Goal: Transaction & Acquisition: Book appointment/travel/reservation

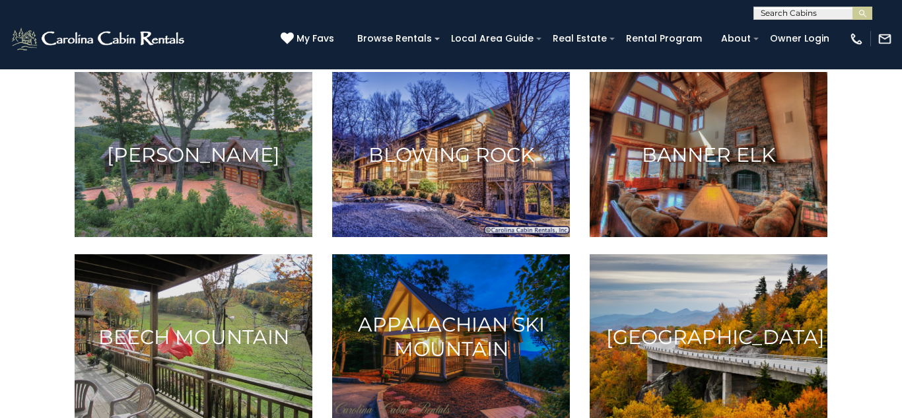
scroll to position [248, 0]
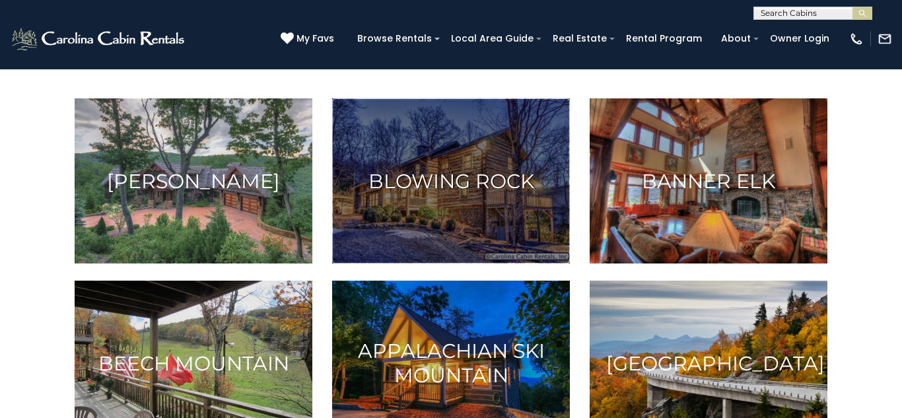
click at [477, 167] on img at bounding box center [451, 180] width 238 height 165
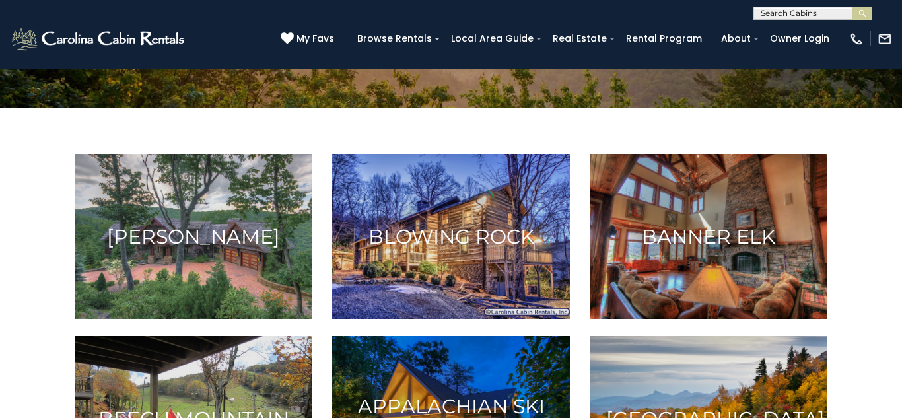
scroll to position [291, 0]
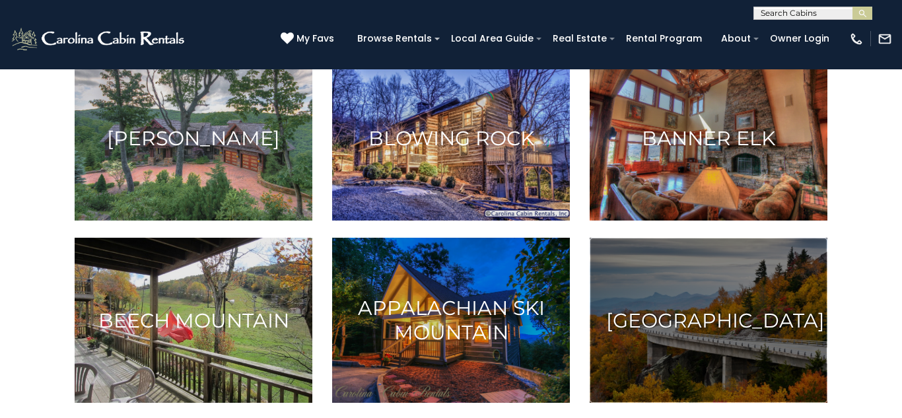
click at [751, 331] on h3 "[GEOGRAPHIC_DATA]" at bounding box center [708, 320] width 205 height 24
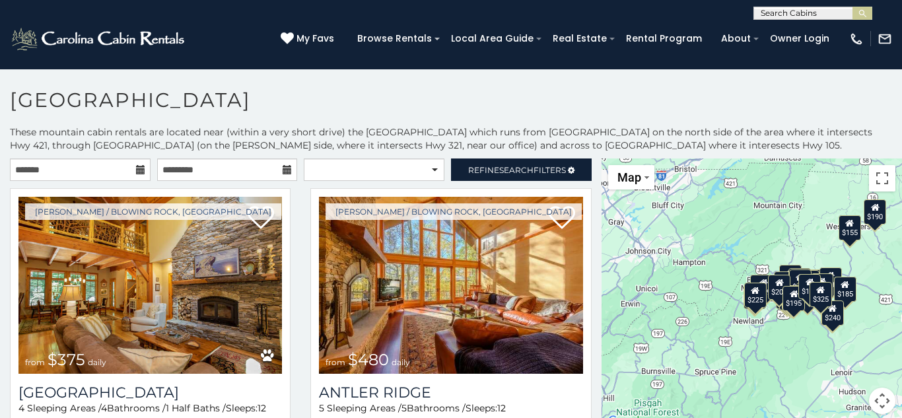
scroll to position [7, 0]
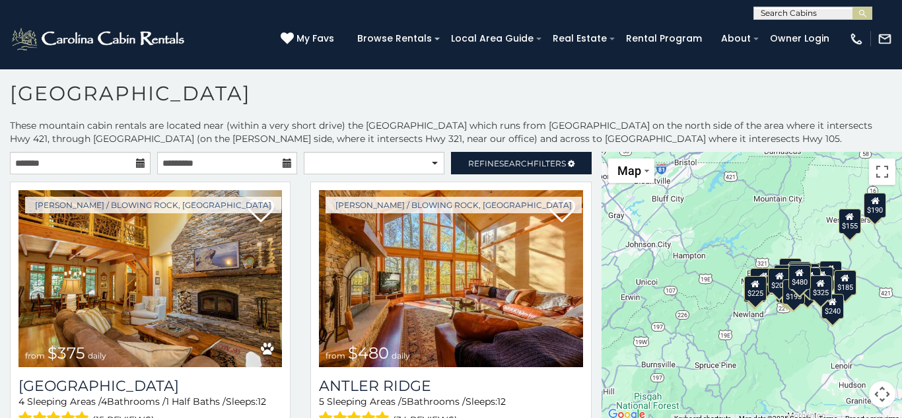
click at [855, 289] on div "$185" at bounding box center [845, 282] width 22 height 25
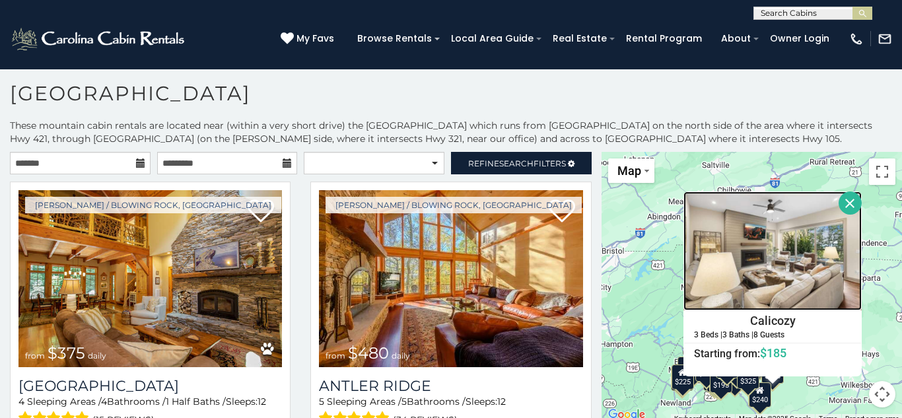
click at [737, 271] on img at bounding box center [772, 250] width 178 height 119
click at [846, 207] on button "Close" at bounding box center [850, 202] width 23 height 23
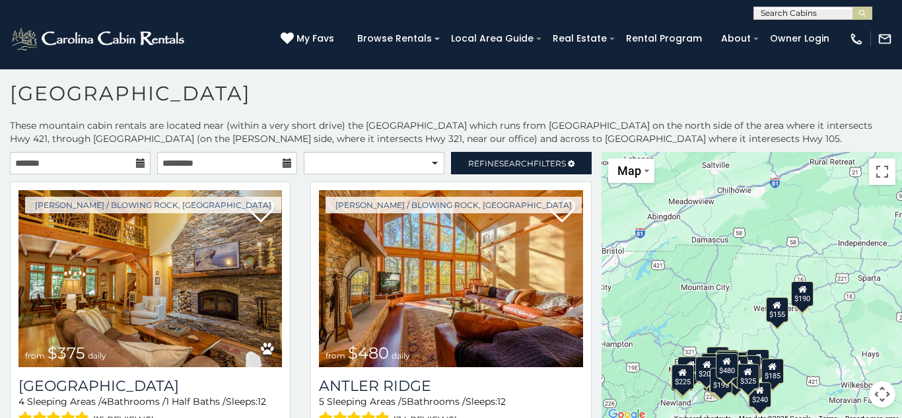
click at [775, 324] on div "$375 $480 $451 $315 $695 $380 $930 $325 $1,095 $315 $355 $485 $395 $350 $355 $6…" at bounding box center [752, 287] width 300 height 271
click at [779, 306] on icon at bounding box center [777, 304] width 9 height 9
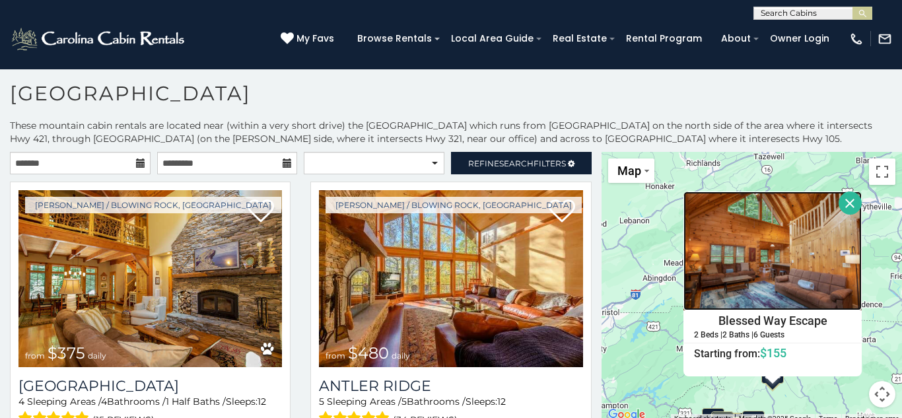
click at [779, 306] on img at bounding box center [772, 250] width 178 height 119
click at [845, 200] on button "Close" at bounding box center [850, 202] width 23 height 23
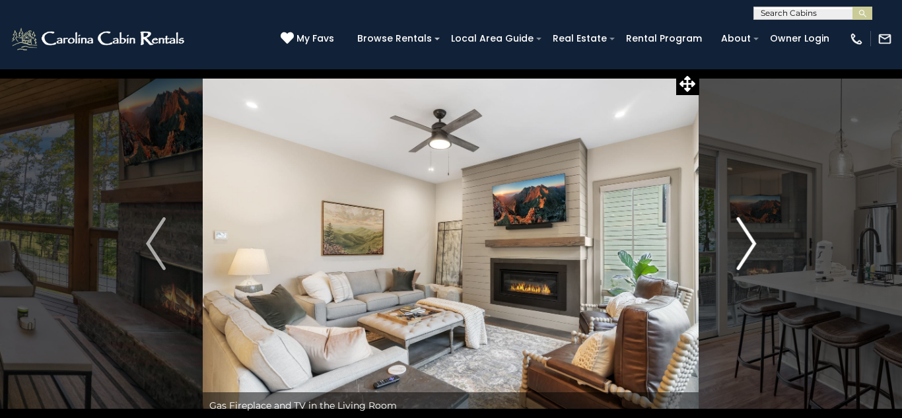
click at [749, 242] on img "Next" at bounding box center [746, 243] width 20 height 53
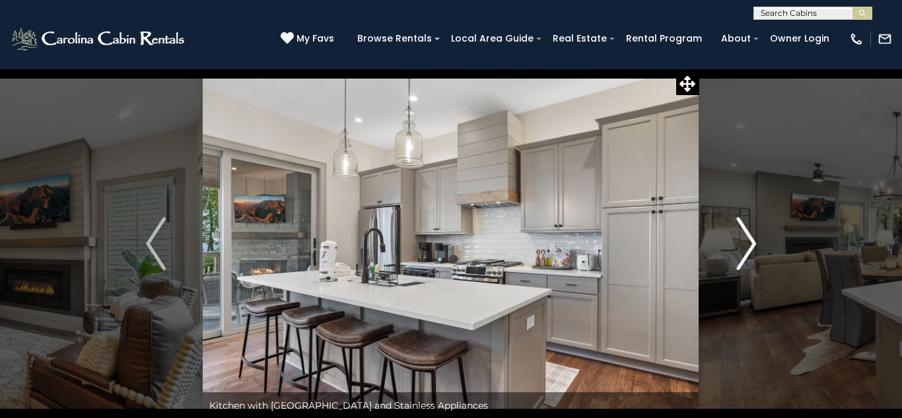
click at [749, 242] on img "Next" at bounding box center [746, 243] width 20 height 53
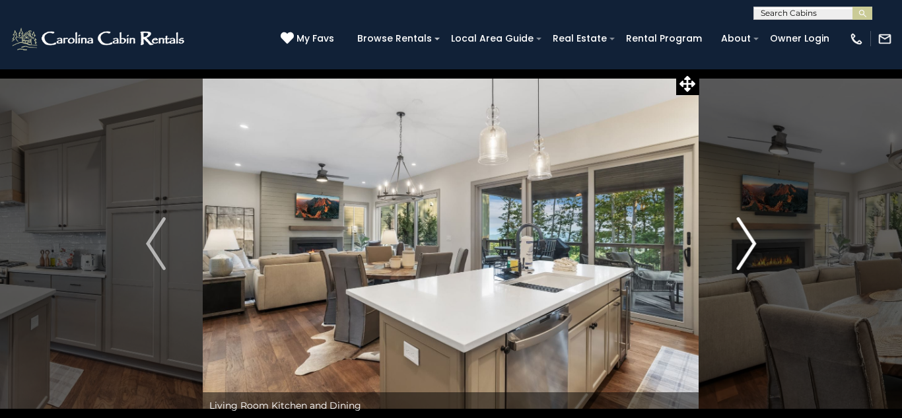
click at [749, 242] on img "Next" at bounding box center [746, 243] width 20 height 53
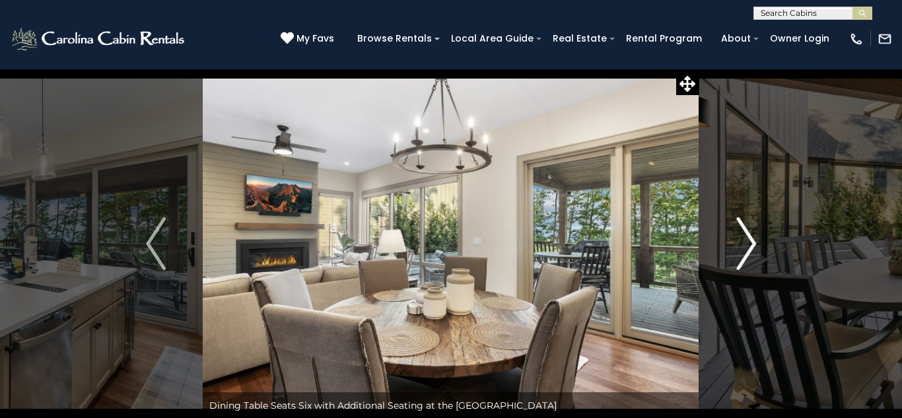
click at [749, 242] on img "Next" at bounding box center [746, 243] width 20 height 53
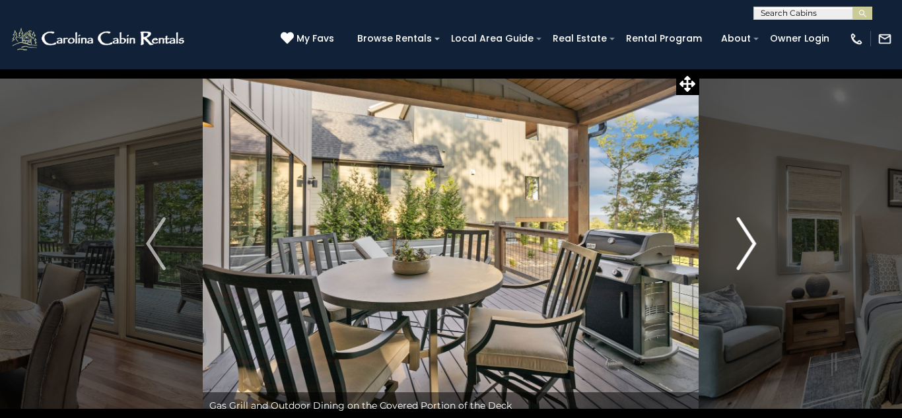
click at [749, 242] on img "Next" at bounding box center [746, 243] width 20 height 53
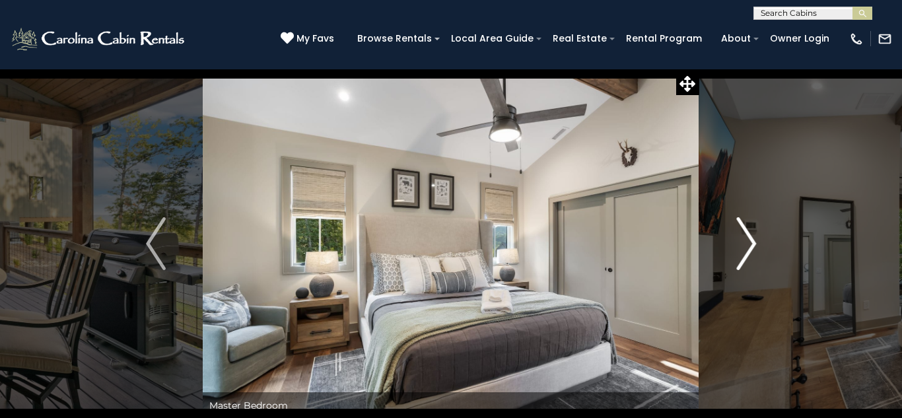
click at [749, 242] on img "Next" at bounding box center [746, 243] width 20 height 53
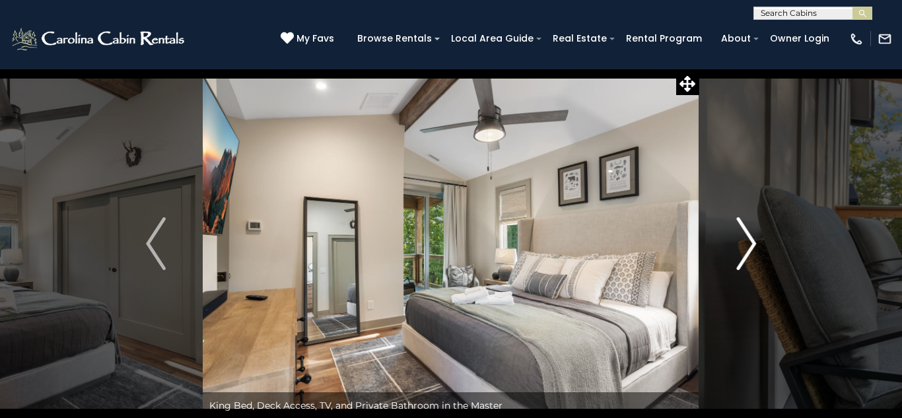
click at [749, 242] on img "Next" at bounding box center [746, 243] width 20 height 53
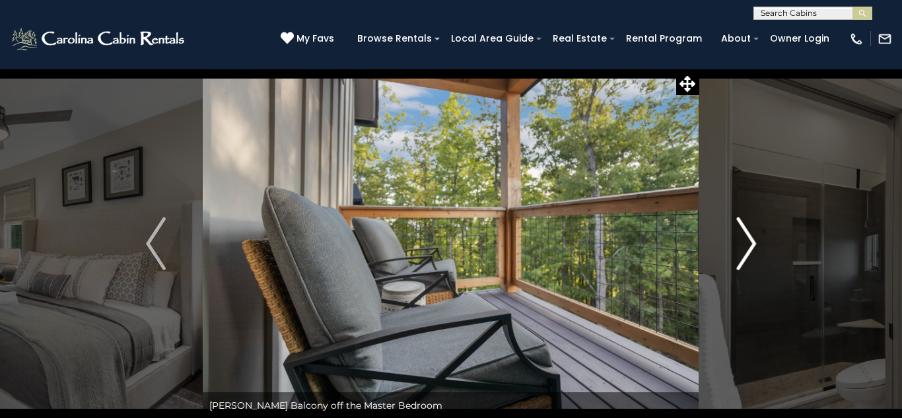
click at [749, 242] on img "Next" at bounding box center [746, 243] width 20 height 53
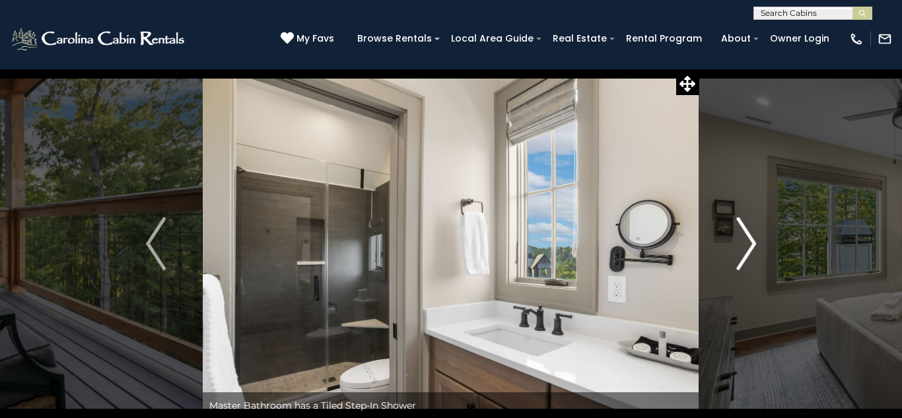
click at [749, 242] on img "Next" at bounding box center [746, 243] width 20 height 53
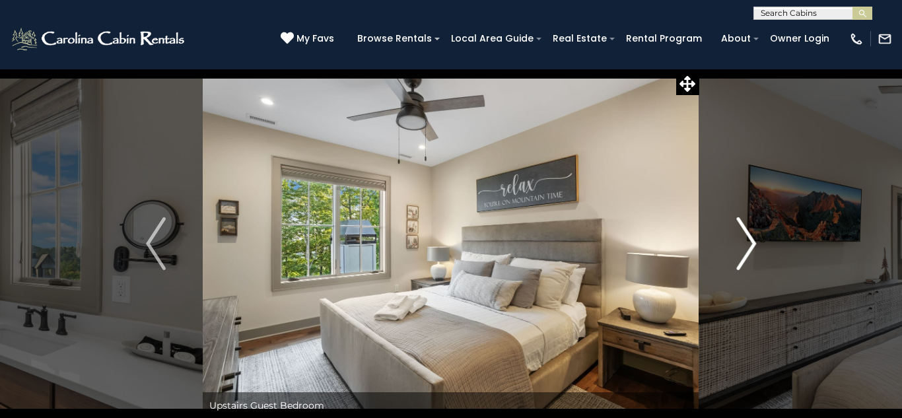
click at [749, 242] on img "Next" at bounding box center [746, 243] width 20 height 53
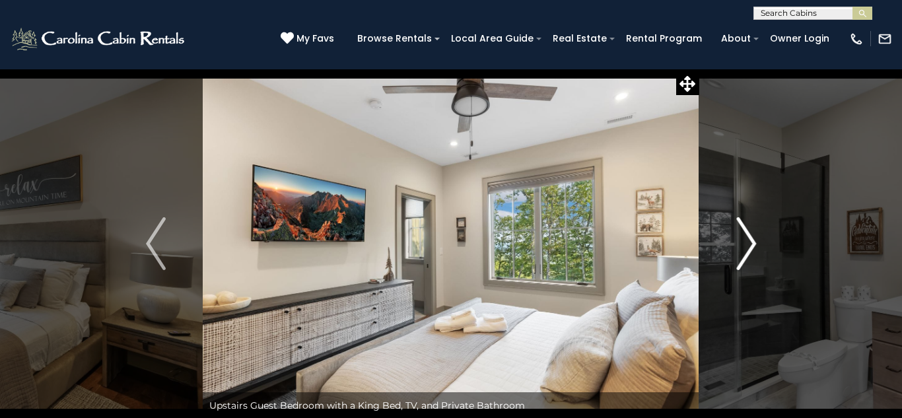
click at [749, 242] on img "Next" at bounding box center [746, 243] width 20 height 53
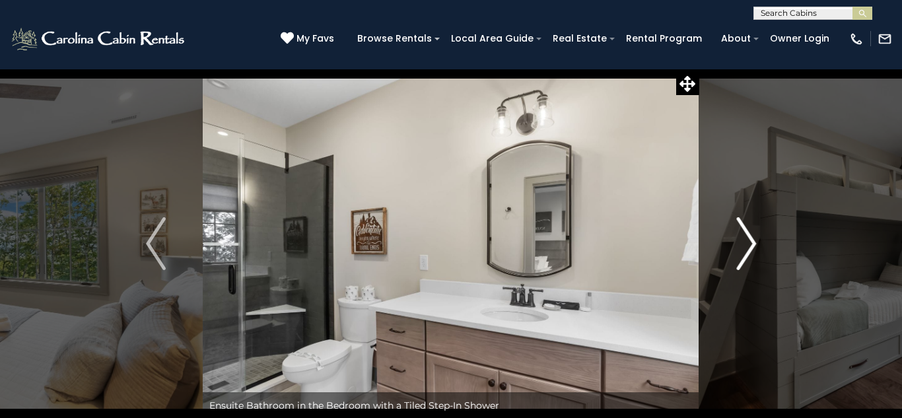
click at [749, 242] on img "Next" at bounding box center [746, 243] width 20 height 53
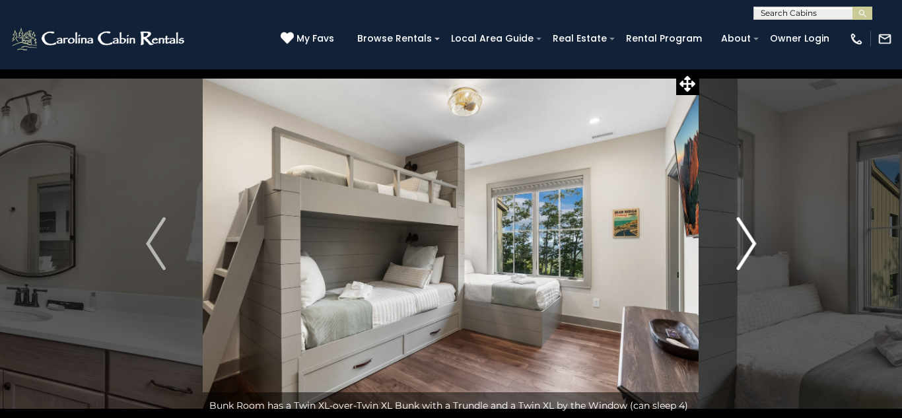
click at [749, 242] on img "Next" at bounding box center [746, 243] width 20 height 53
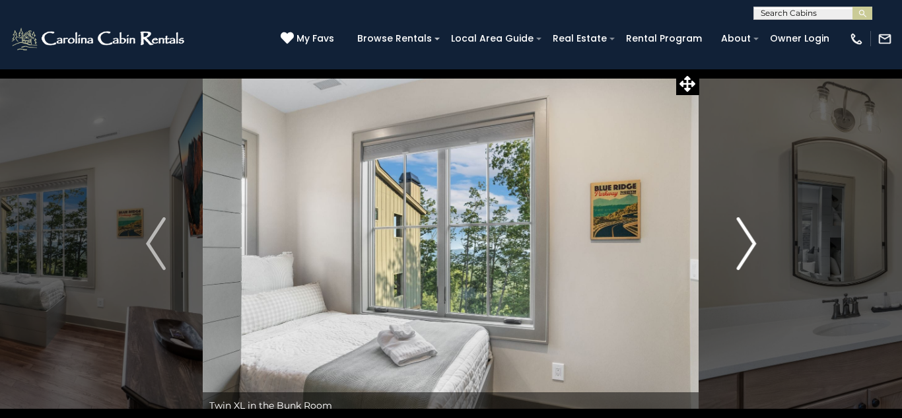
click at [749, 242] on img "Next" at bounding box center [746, 243] width 20 height 53
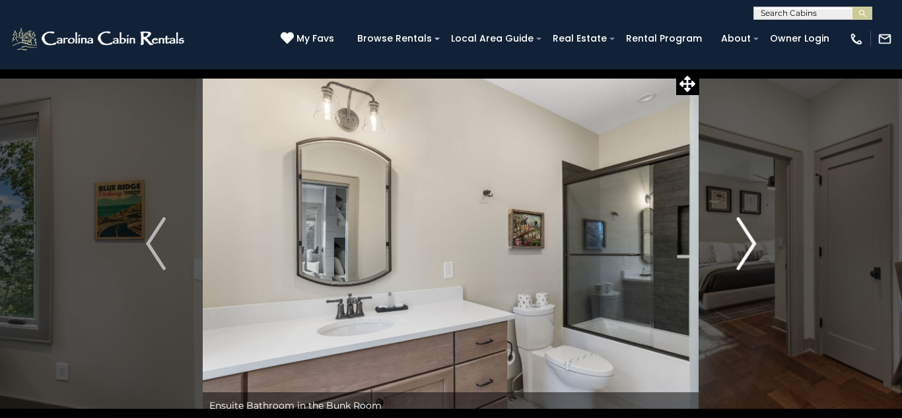
click at [749, 242] on img "Next" at bounding box center [746, 243] width 20 height 53
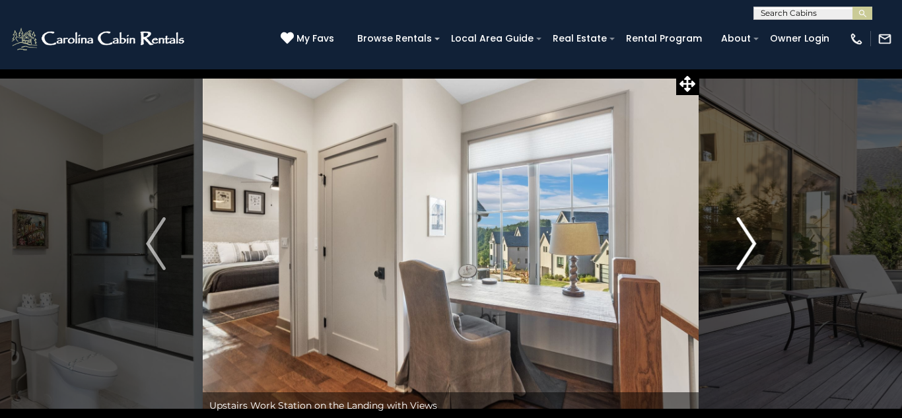
click at [749, 242] on img "Next" at bounding box center [746, 243] width 20 height 53
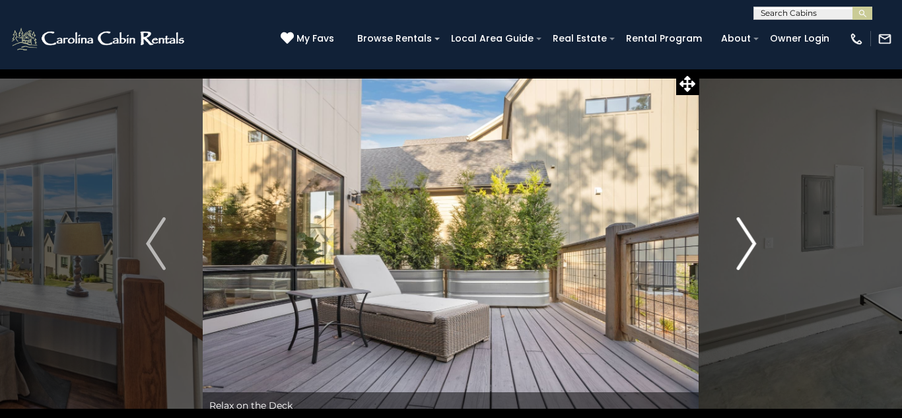
click at [749, 242] on img "Next" at bounding box center [746, 243] width 20 height 53
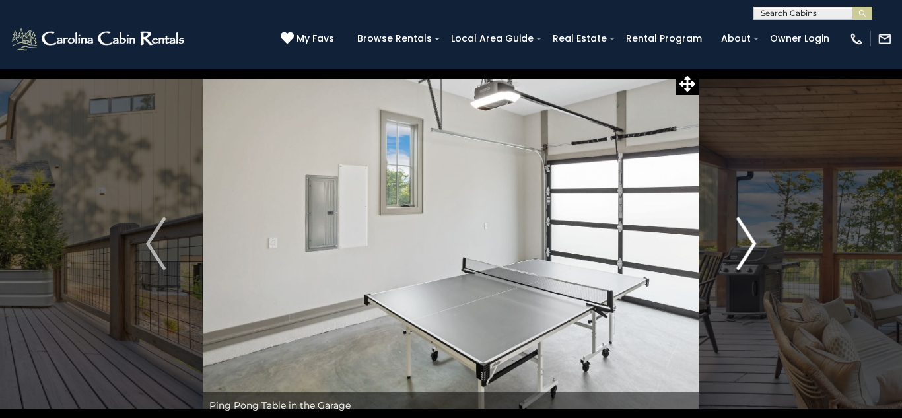
click at [749, 242] on img "Next" at bounding box center [746, 243] width 20 height 53
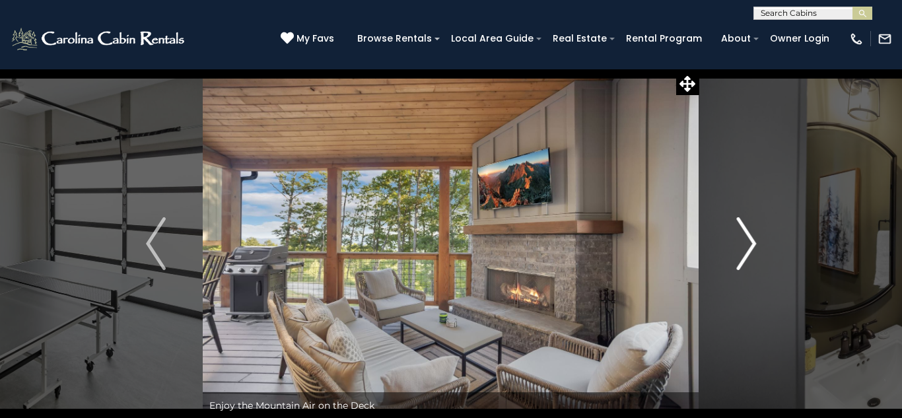
click at [749, 242] on img "Next" at bounding box center [746, 243] width 20 height 53
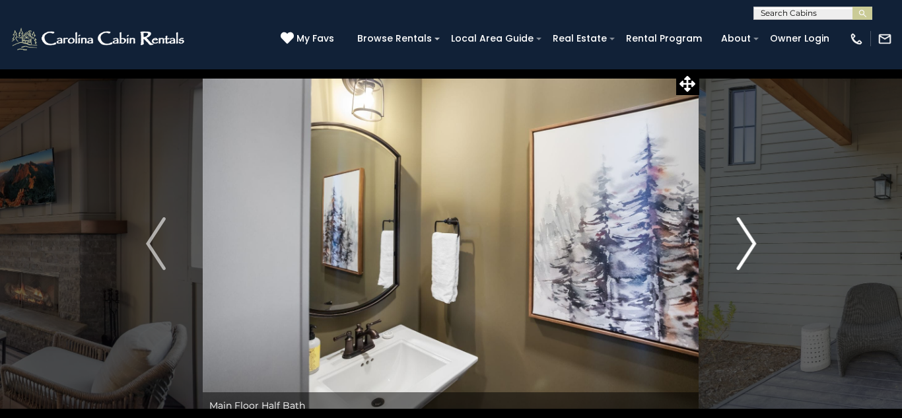
click at [749, 242] on img "Next" at bounding box center [746, 243] width 20 height 53
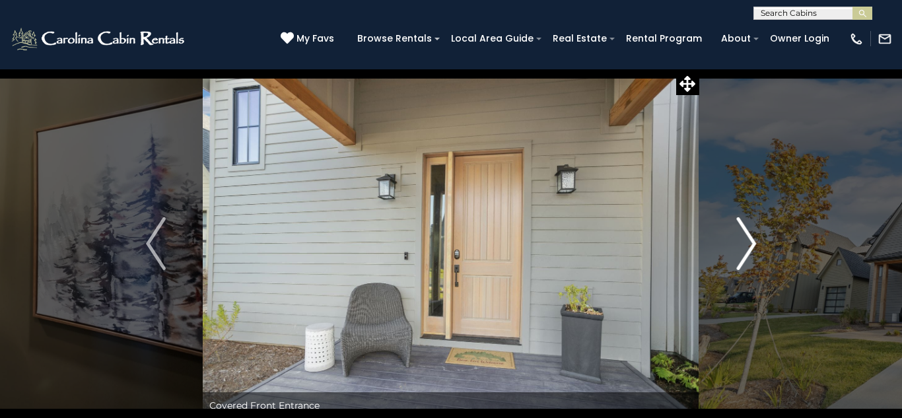
click at [749, 242] on img "Next" at bounding box center [746, 243] width 20 height 53
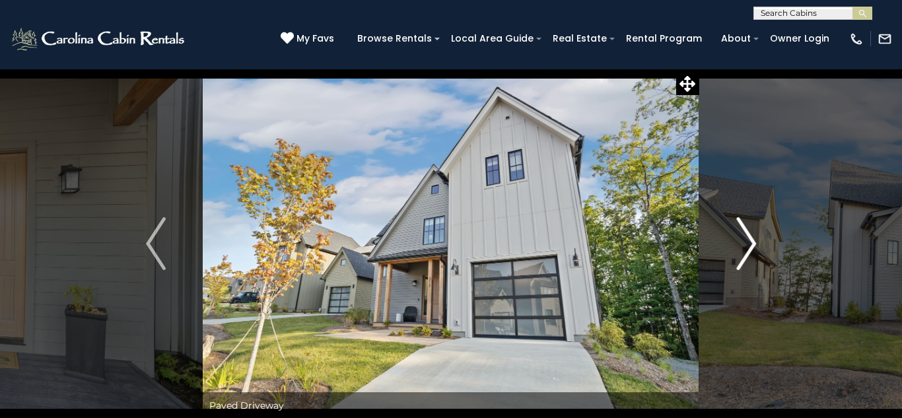
click at [749, 242] on img "Next" at bounding box center [746, 243] width 20 height 53
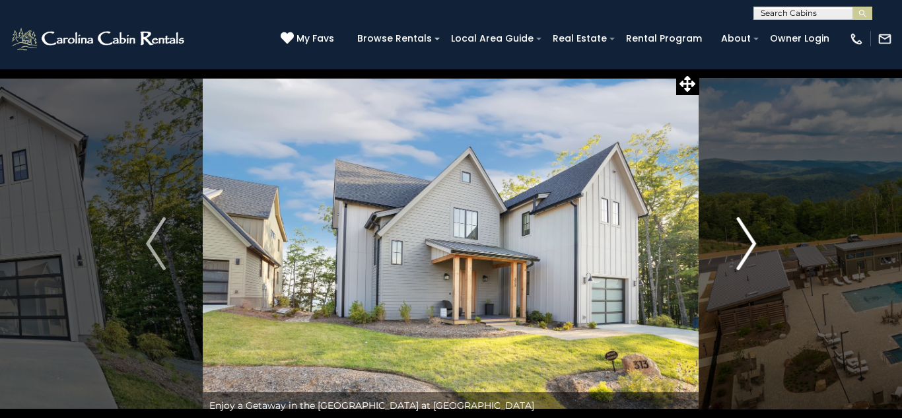
click at [749, 242] on img "Next" at bounding box center [746, 243] width 20 height 53
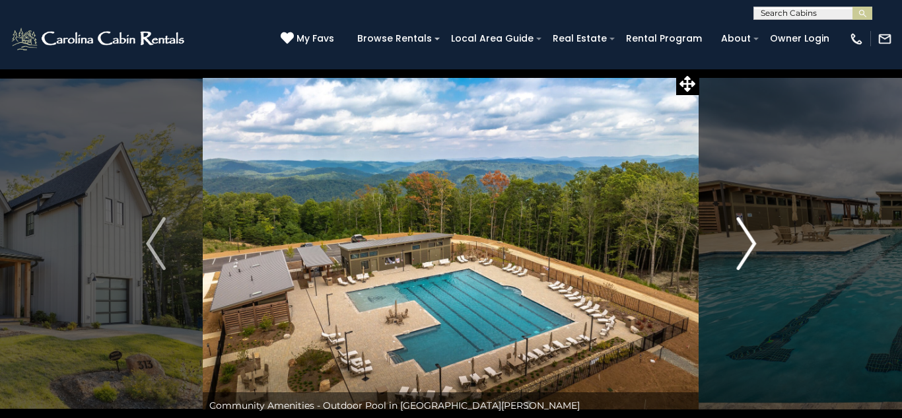
click at [749, 242] on img "Next" at bounding box center [746, 243] width 20 height 53
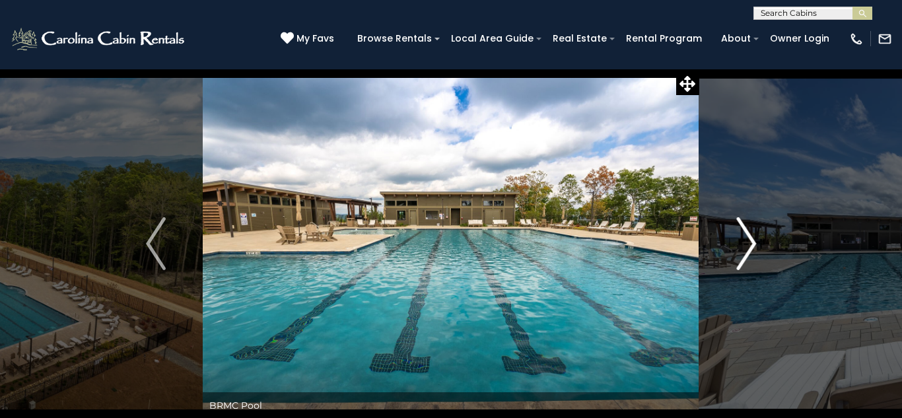
click at [749, 242] on img "Next" at bounding box center [746, 243] width 20 height 53
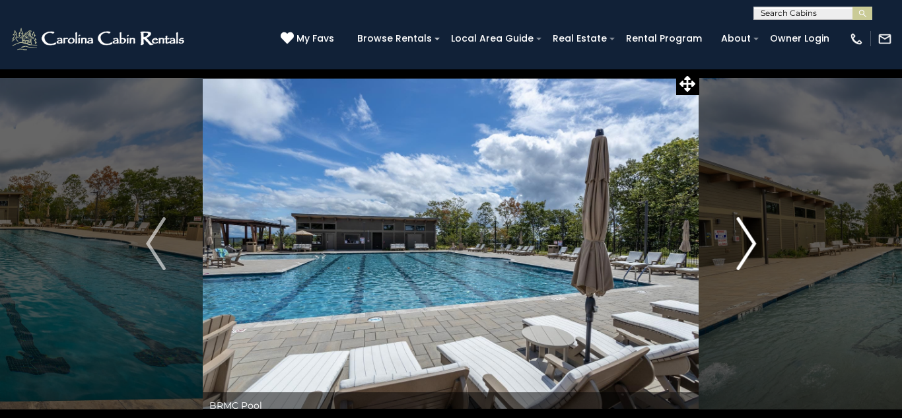
click at [749, 242] on img "Next" at bounding box center [746, 243] width 20 height 53
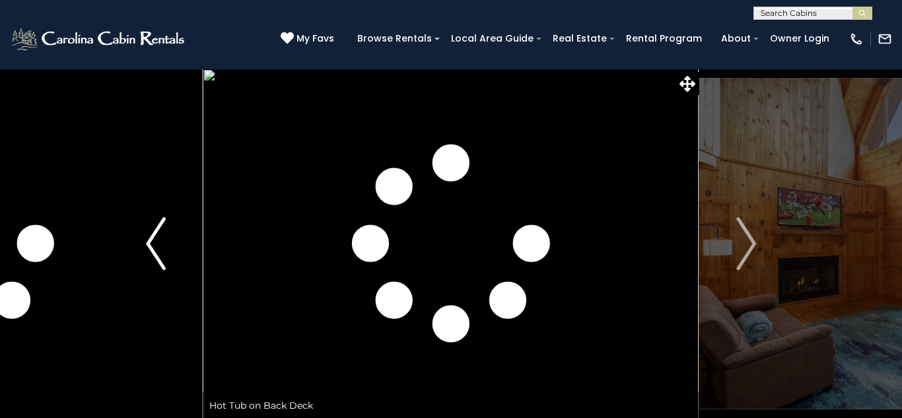
click at [166, 236] on button "Previous" at bounding box center [156, 244] width 94 height 350
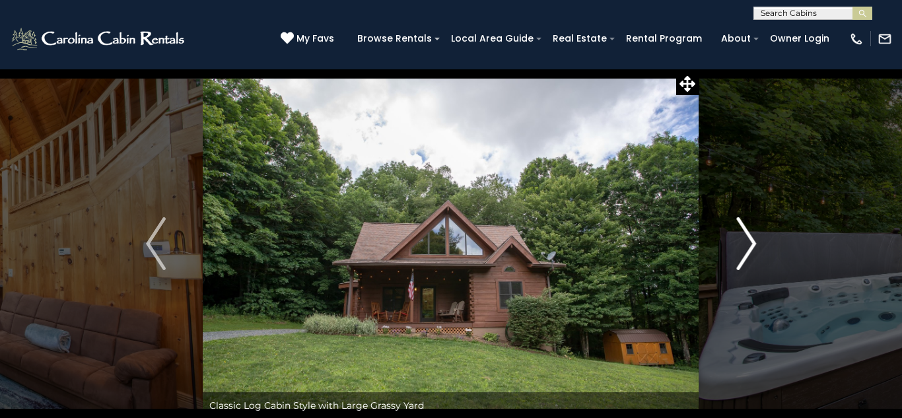
click at [749, 262] on img "Next" at bounding box center [746, 243] width 20 height 53
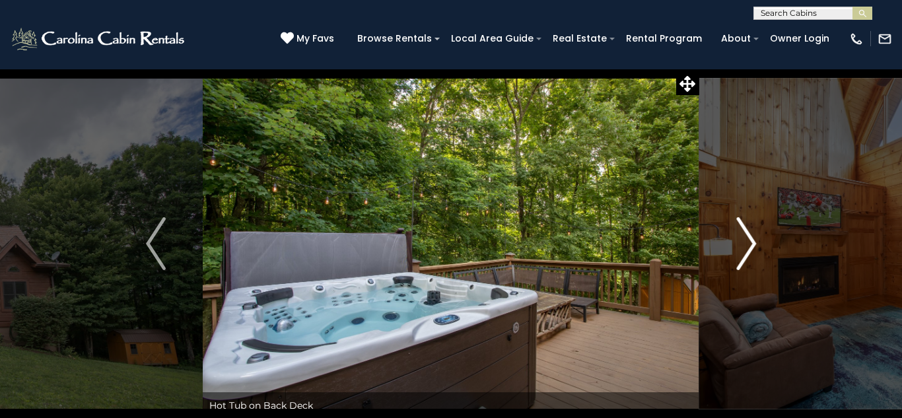
click at [749, 262] on img "Next" at bounding box center [746, 243] width 20 height 53
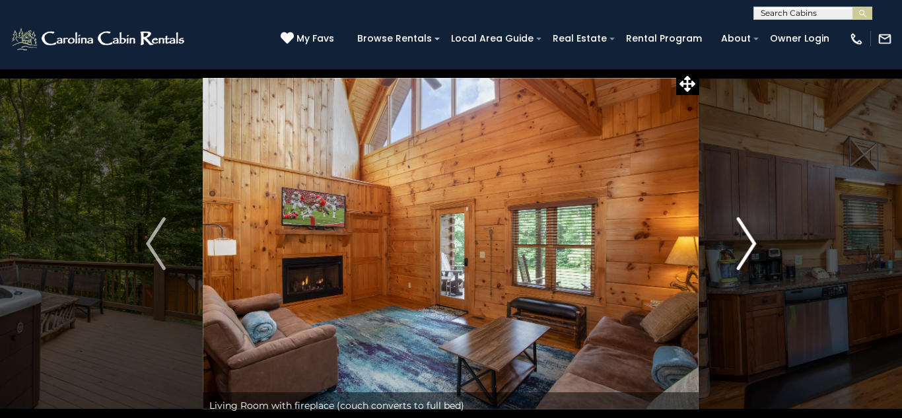
click at [749, 262] on img "Next" at bounding box center [746, 243] width 20 height 53
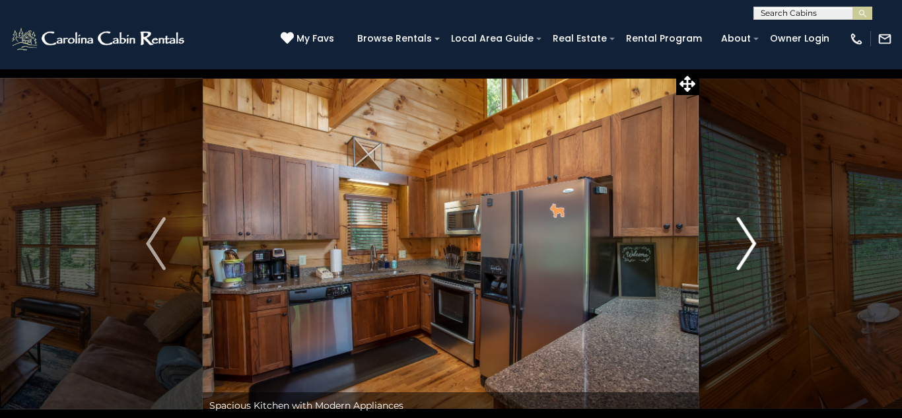
click at [749, 262] on img "Next" at bounding box center [746, 243] width 20 height 53
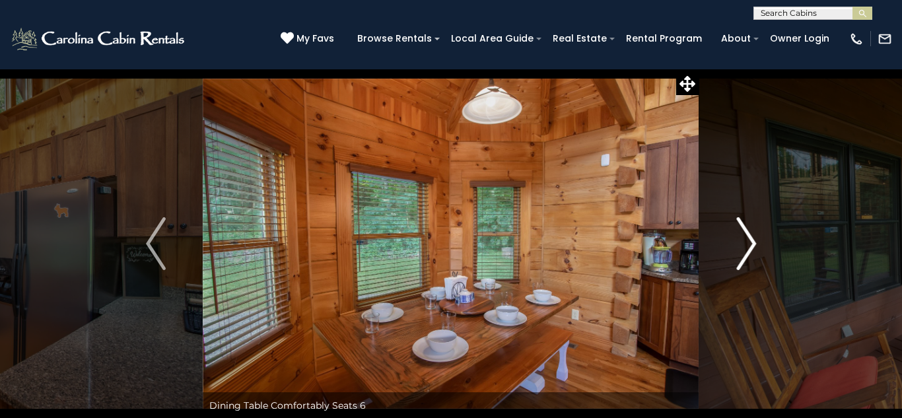
click at [749, 262] on img "Next" at bounding box center [746, 243] width 20 height 53
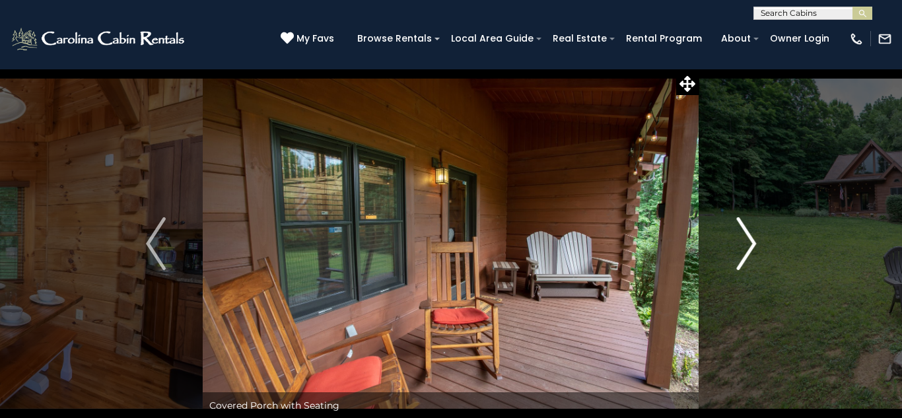
click at [749, 262] on img "Next" at bounding box center [746, 243] width 20 height 53
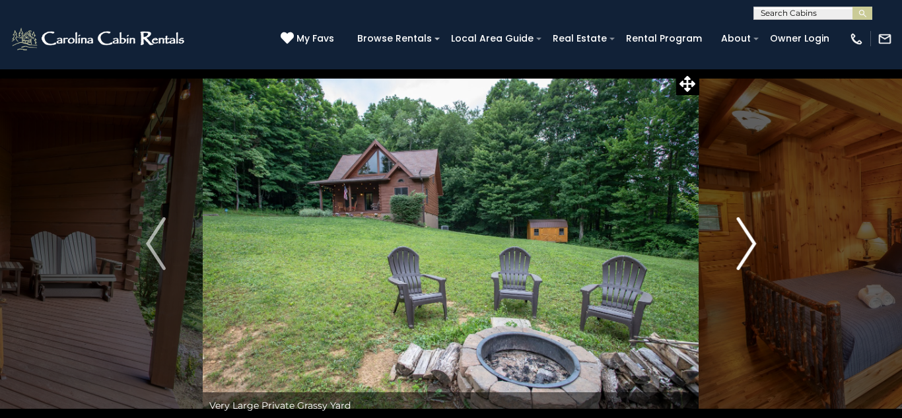
click at [749, 262] on img "Next" at bounding box center [746, 243] width 20 height 53
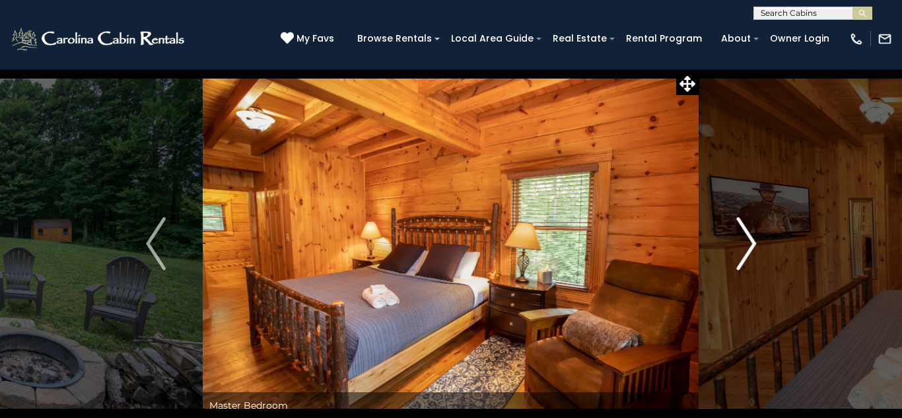
click at [749, 262] on img "Next" at bounding box center [746, 243] width 20 height 53
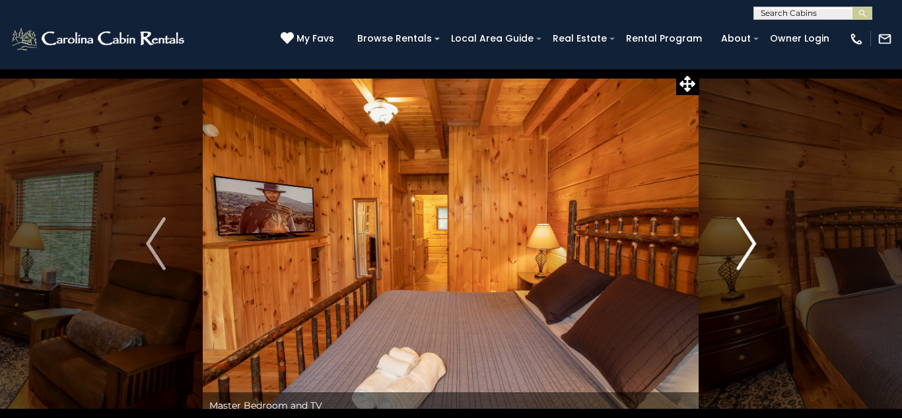
click at [749, 262] on img "Next" at bounding box center [746, 243] width 20 height 53
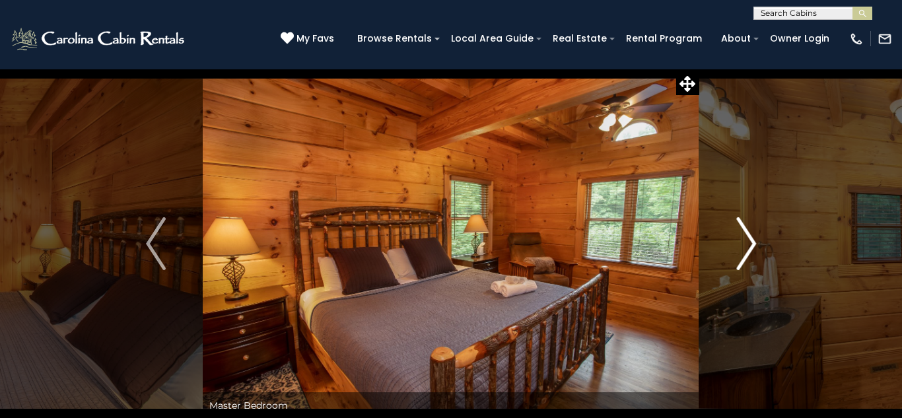
click at [749, 262] on img "Next" at bounding box center [746, 243] width 20 height 53
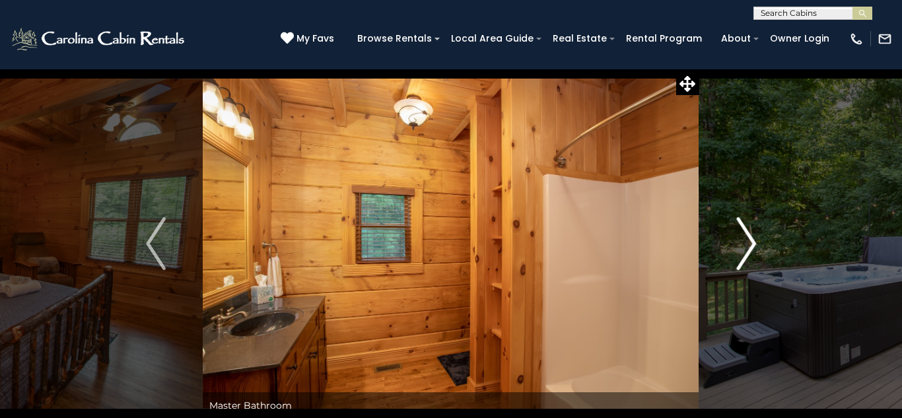
click at [749, 262] on img "Next" at bounding box center [746, 243] width 20 height 53
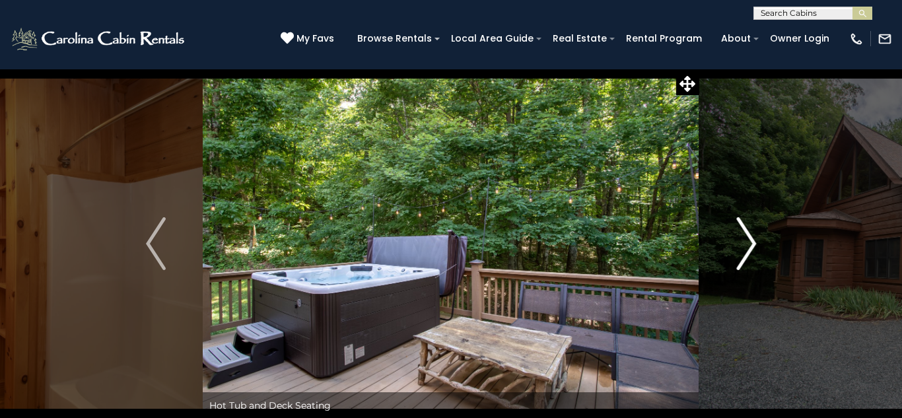
click at [749, 262] on img "Next" at bounding box center [746, 243] width 20 height 53
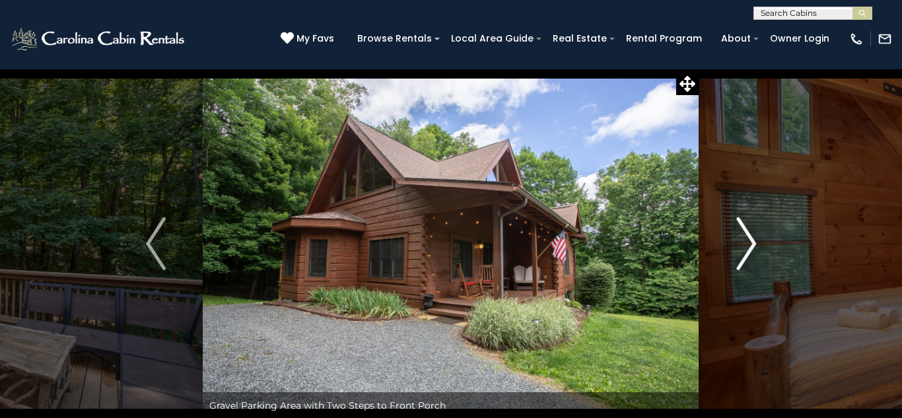
click at [749, 262] on img "Next" at bounding box center [746, 243] width 20 height 53
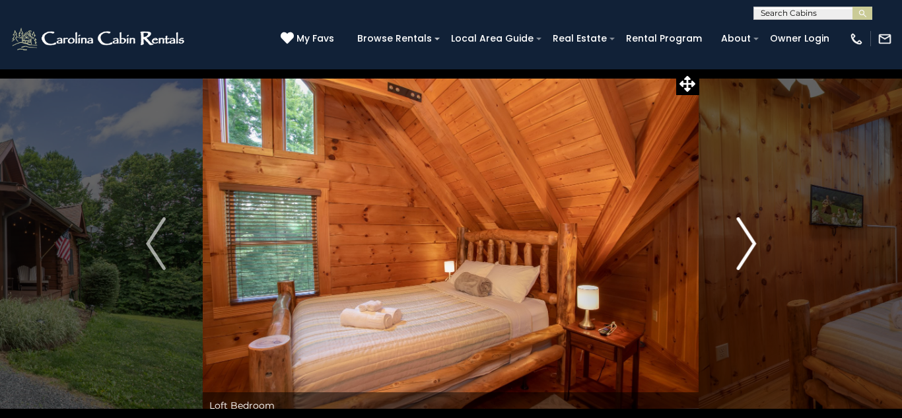
click at [749, 262] on img "Next" at bounding box center [746, 243] width 20 height 53
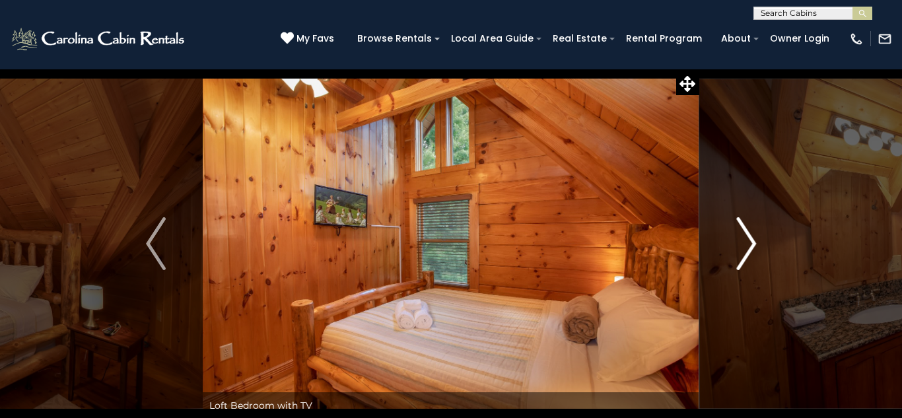
click at [749, 262] on img "Next" at bounding box center [746, 243] width 20 height 53
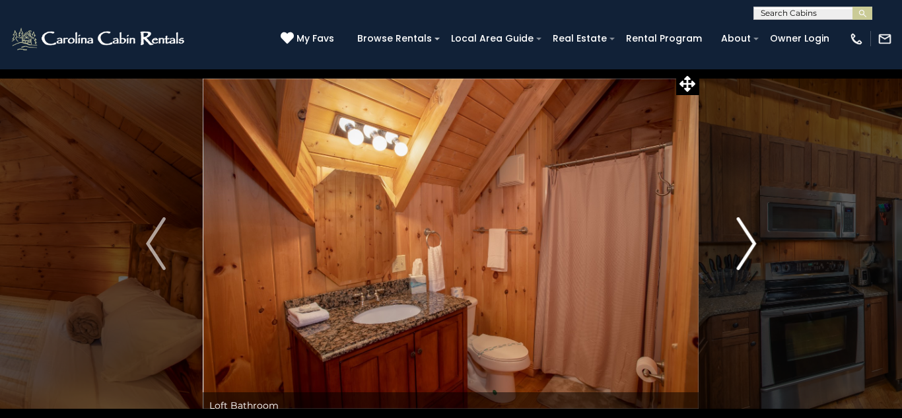
click at [749, 262] on img "Next" at bounding box center [746, 243] width 20 height 53
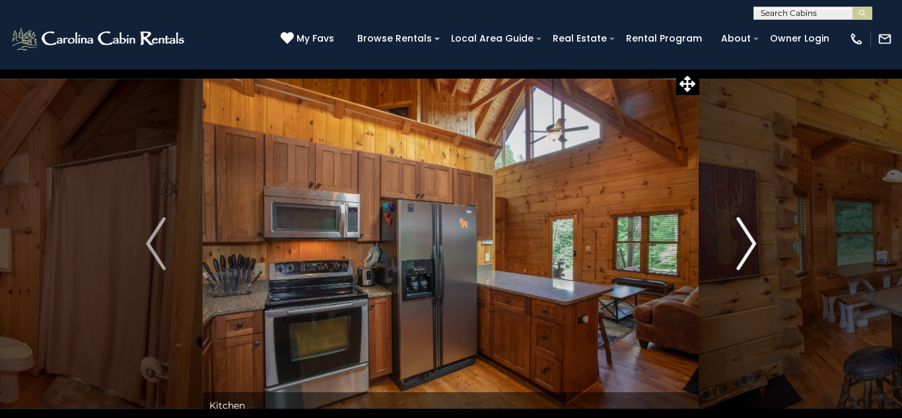
click at [749, 262] on img "Next" at bounding box center [746, 243] width 20 height 53
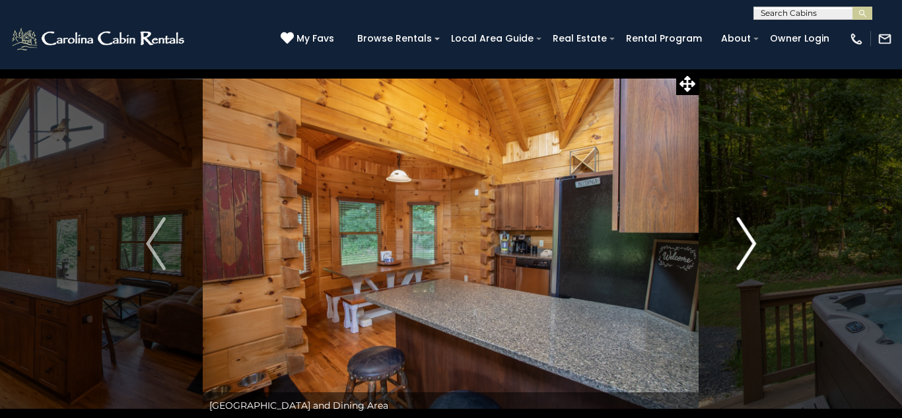
click at [749, 262] on img "Next" at bounding box center [746, 243] width 20 height 53
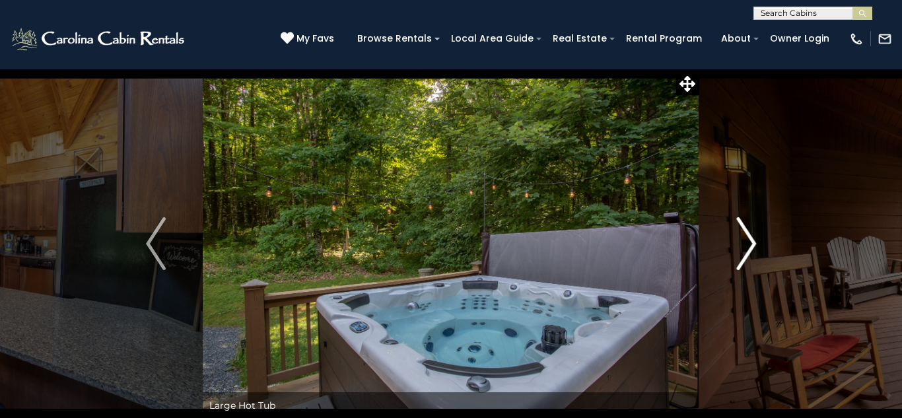
click at [749, 262] on img "Next" at bounding box center [746, 243] width 20 height 53
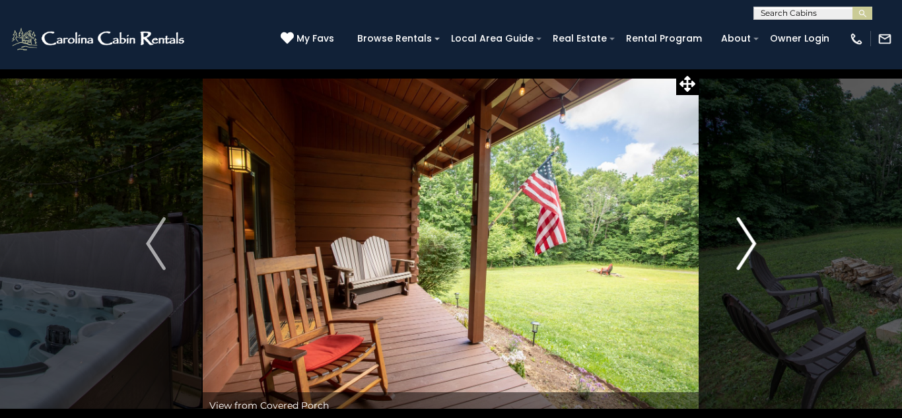
click at [749, 262] on img "Next" at bounding box center [746, 243] width 20 height 53
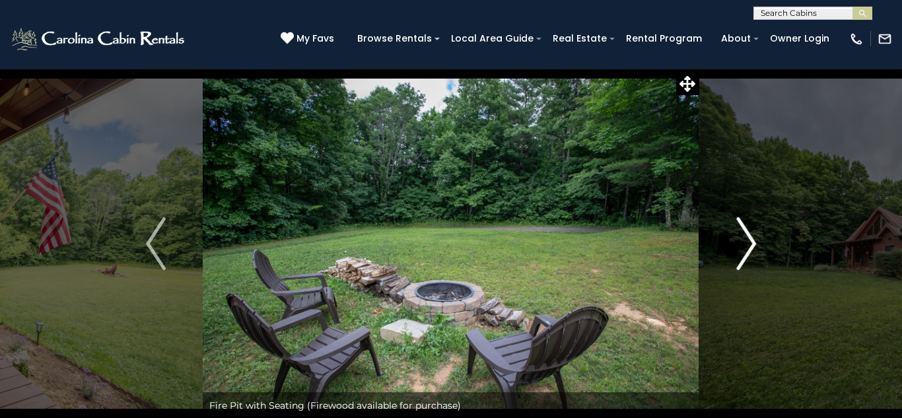
click at [749, 262] on img "Next" at bounding box center [746, 243] width 20 height 53
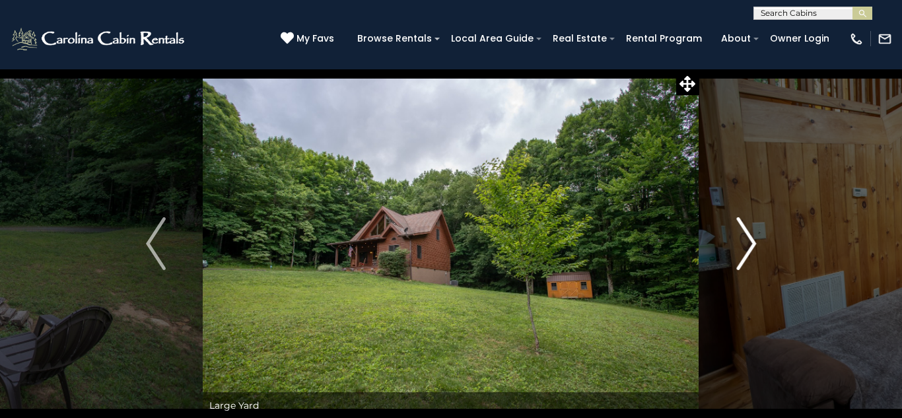
click at [749, 262] on img "Next" at bounding box center [746, 243] width 20 height 53
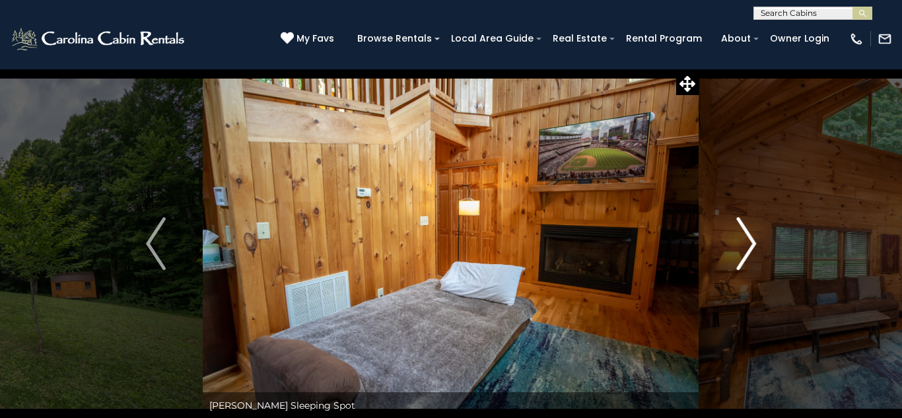
click at [749, 262] on img "Next" at bounding box center [746, 243] width 20 height 53
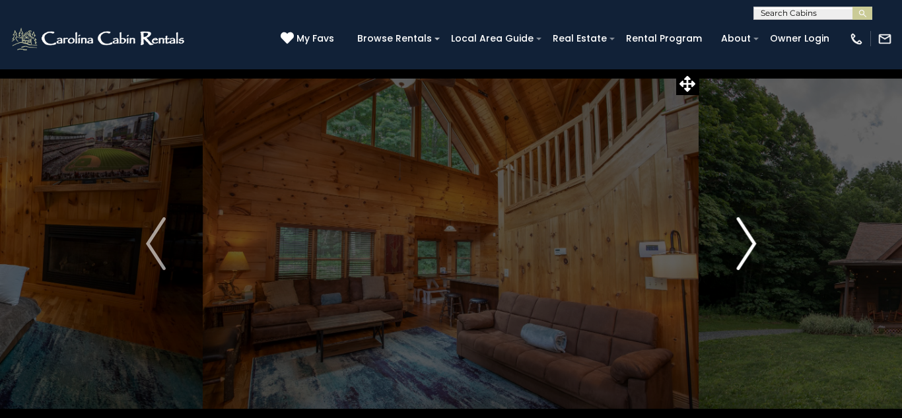
click at [749, 262] on img "Next" at bounding box center [746, 243] width 20 height 53
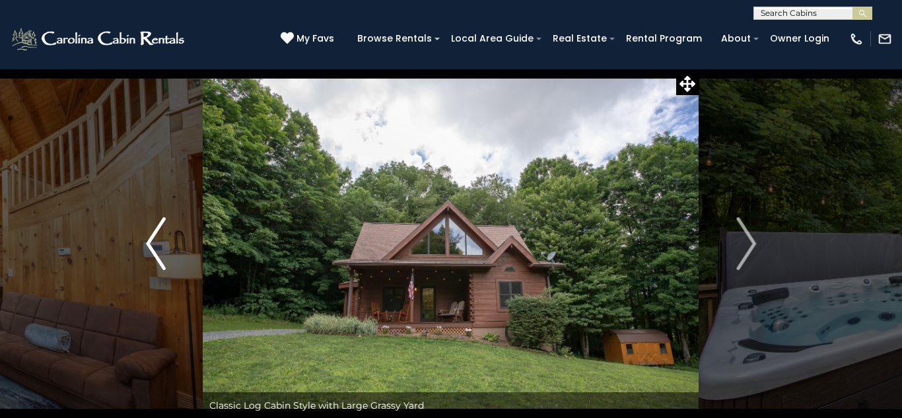
click at [153, 236] on img "Previous" at bounding box center [156, 243] width 20 height 53
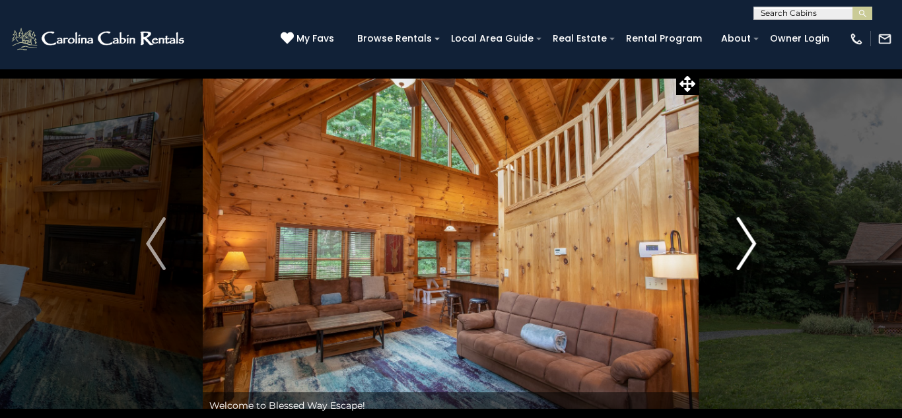
click at [709, 263] on button "Next" at bounding box center [746, 244] width 94 height 350
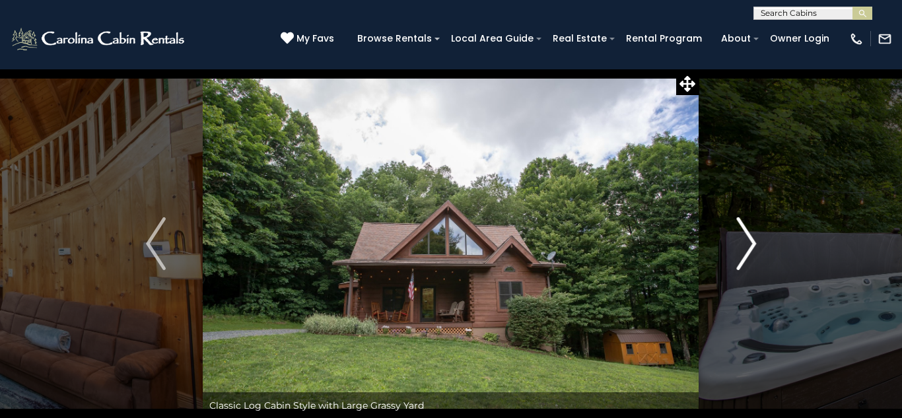
click at [709, 263] on button "Next" at bounding box center [746, 244] width 94 height 350
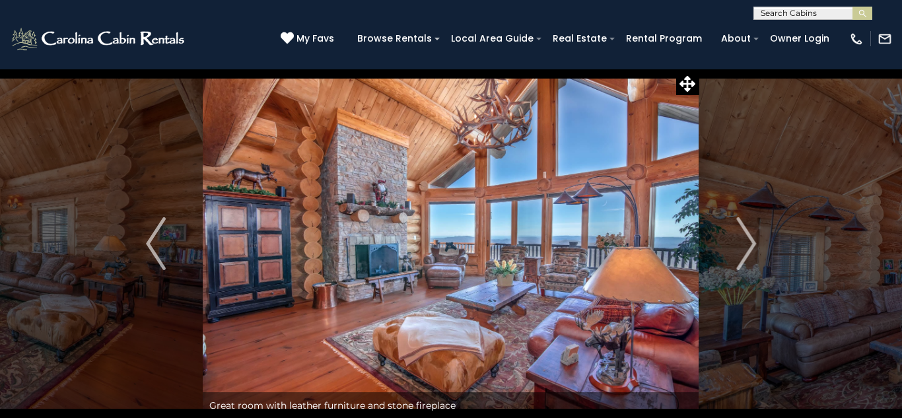
click at [748, 240] on img "Next" at bounding box center [746, 243] width 20 height 53
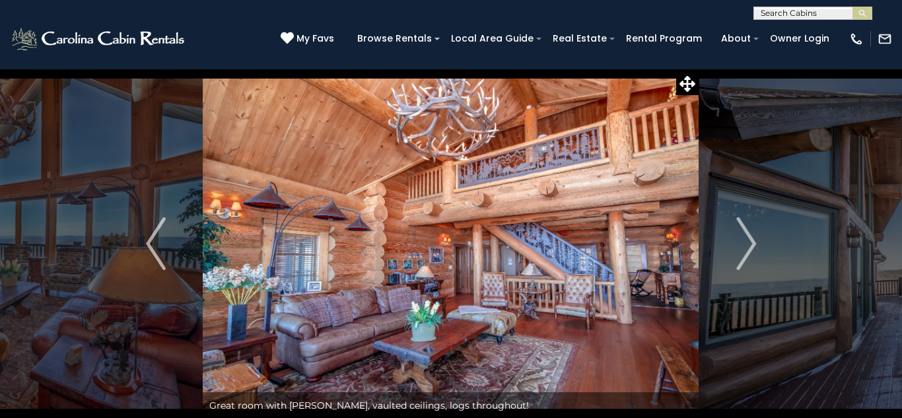
click at [748, 240] on img "Next" at bounding box center [746, 243] width 20 height 53
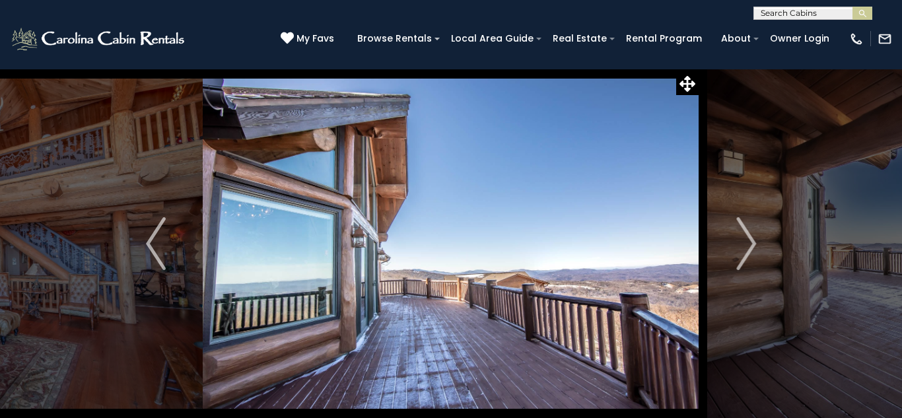
click at [748, 240] on img "Next" at bounding box center [746, 243] width 20 height 53
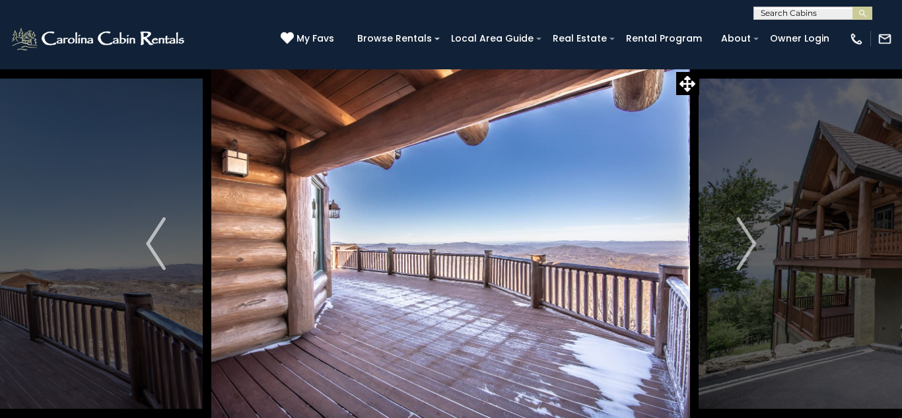
click at [748, 240] on img "Next" at bounding box center [746, 243] width 20 height 53
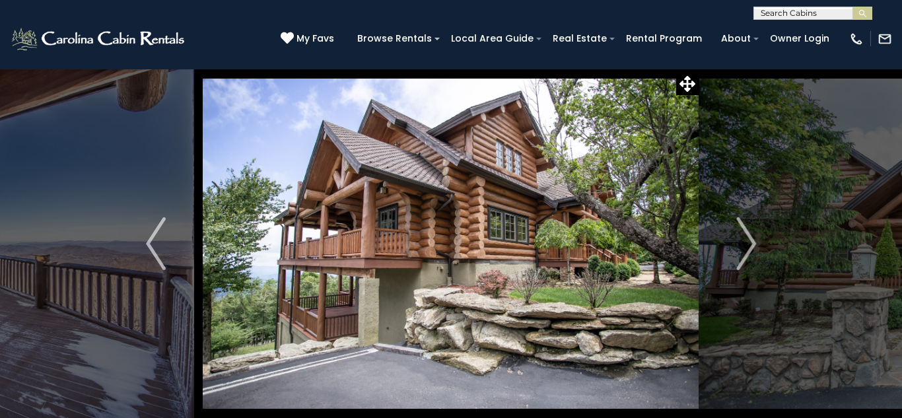
click at [748, 240] on img "Next" at bounding box center [746, 243] width 20 height 53
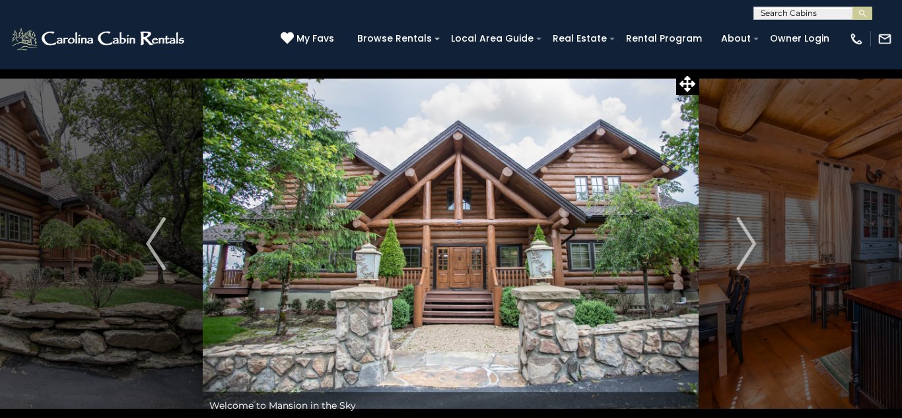
click at [748, 240] on img "Next" at bounding box center [746, 243] width 20 height 53
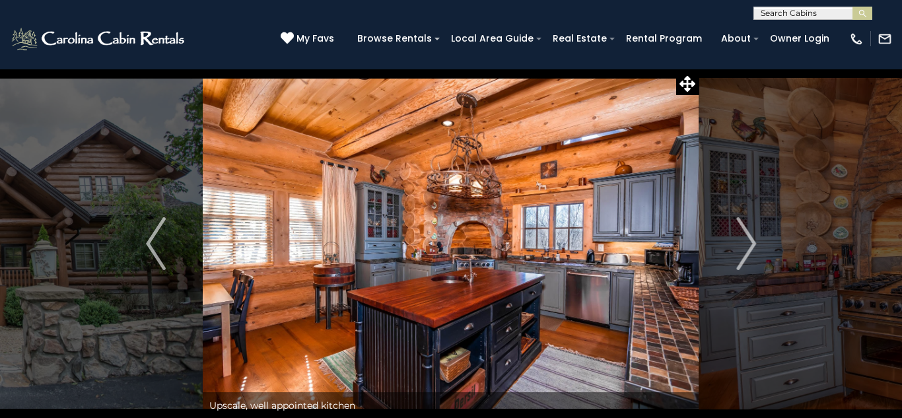
click at [748, 240] on img "Next" at bounding box center [746, 243] width 20 height 53
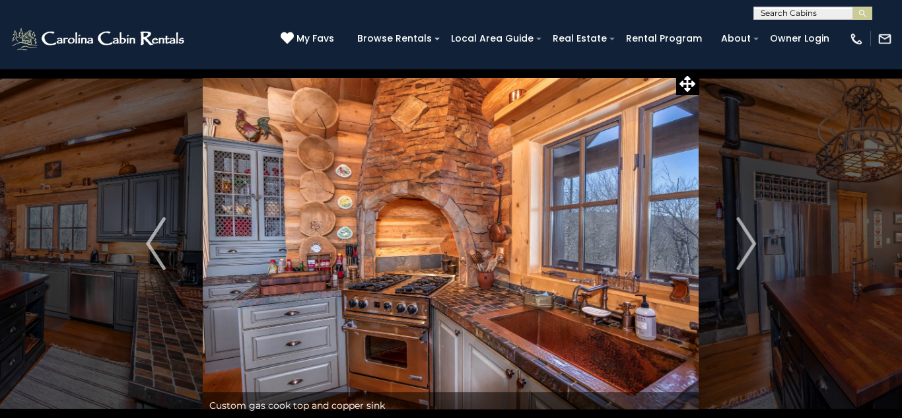
click at [748, 240] on img "Next" at bounding box center [746, 243] width 20 height 53
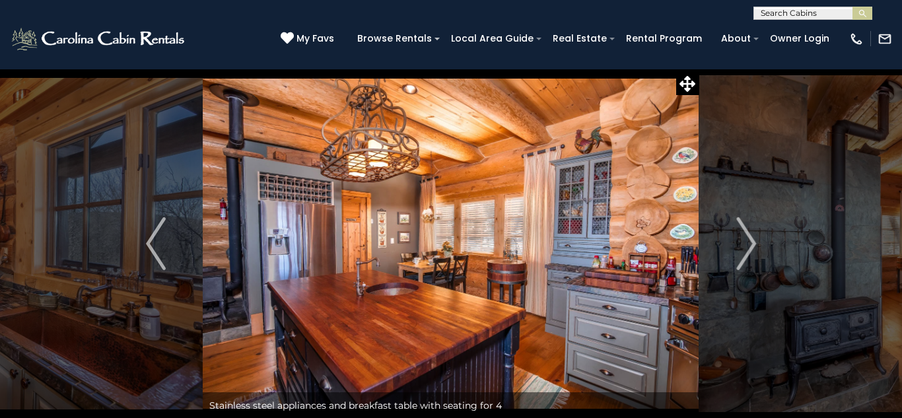
click at [748, 240] on img "Next" at bounding box center [746, 243] width 20 height 53
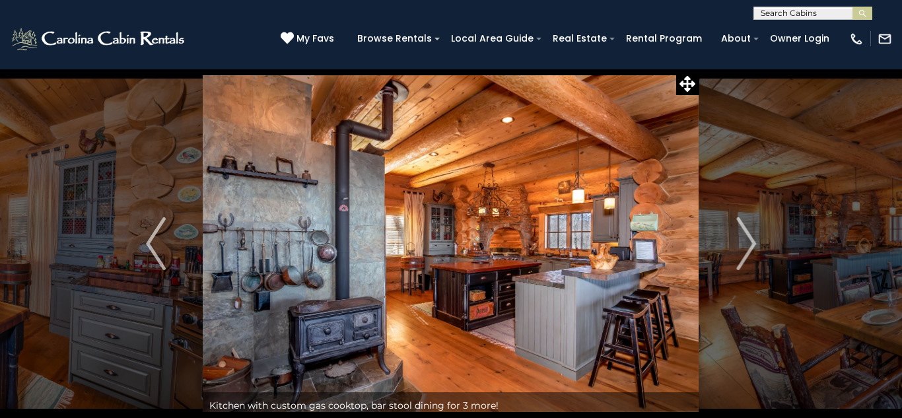
click at [748, 240] on img "Next" at bounding box center [746, 243] width 20 height 53
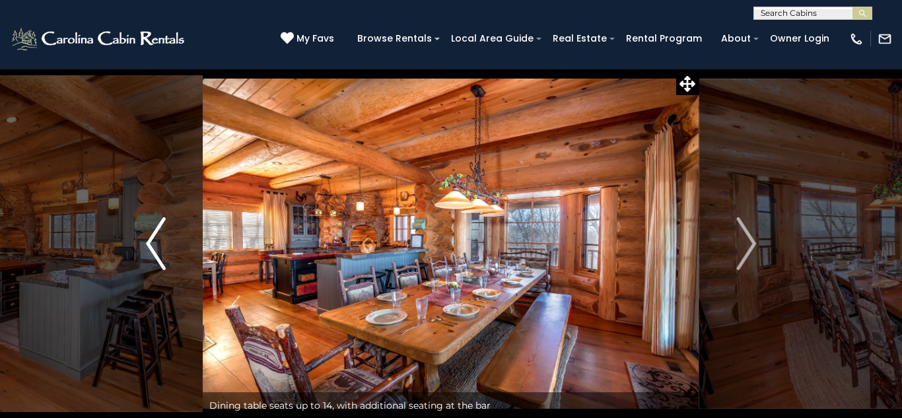
click at [161, 234] on img "Previous" at bounding box center [156, 243] width 20 height 53
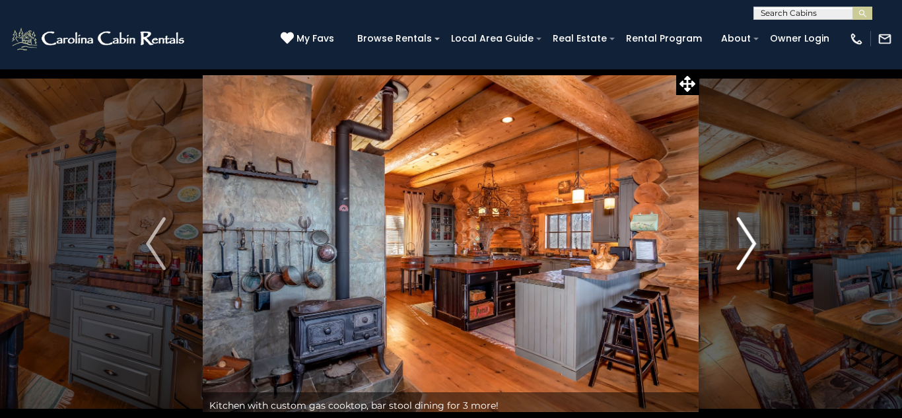
click at [744, 238] on img "Next" at bounding box center [746, 243] width 20 height 53
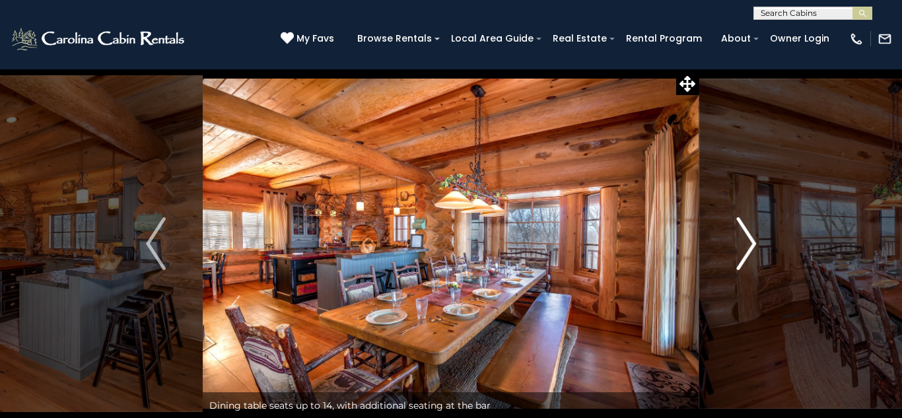
click at [744, 238] on img "Next" at bounding box center [746, 243] width 20 height 53
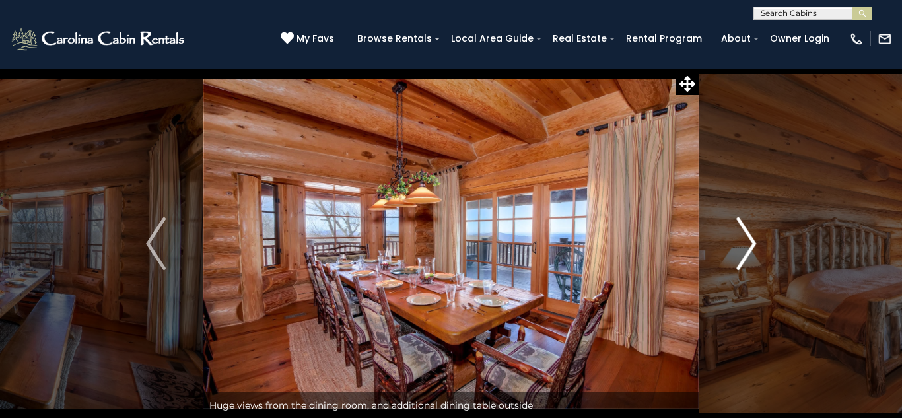
click at [744, 238] on img "Next" at bounding box center [746, 243] width 20 height 53
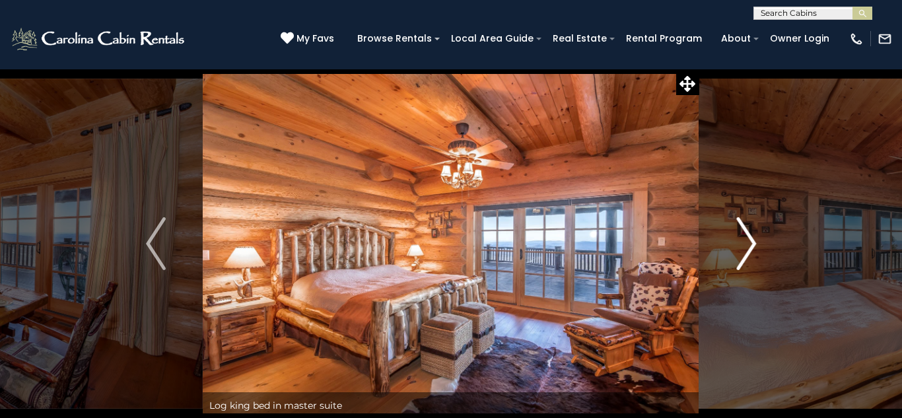
click at [744, 238] on img "Next" at bounding box center [746, 243] width 20 height 53
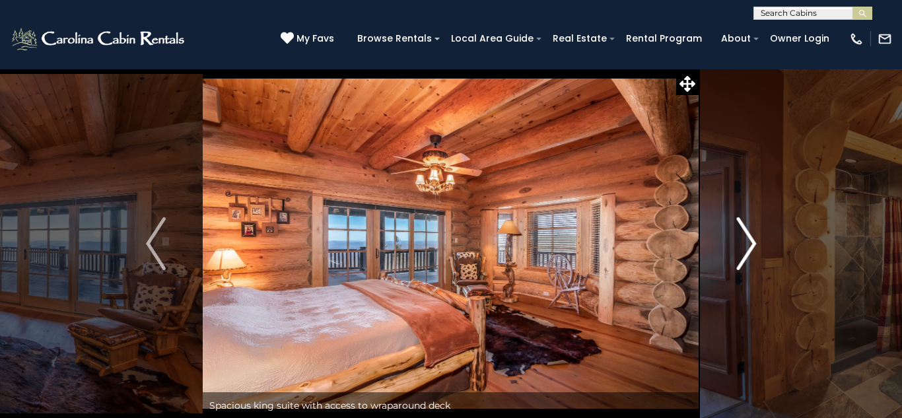
click at [744, 238] on img "Next" at bounding box center [746, 243] width 20 height 53
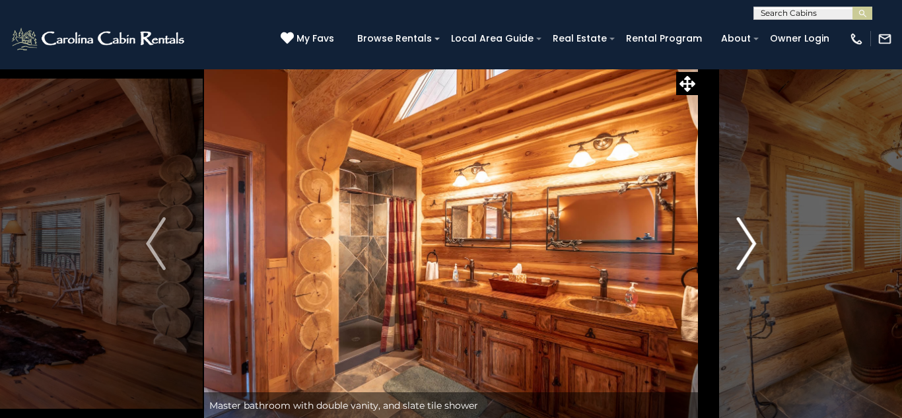
click at [744, 238] on img "Next" at bounding box center [746, 243] width 20 height 53
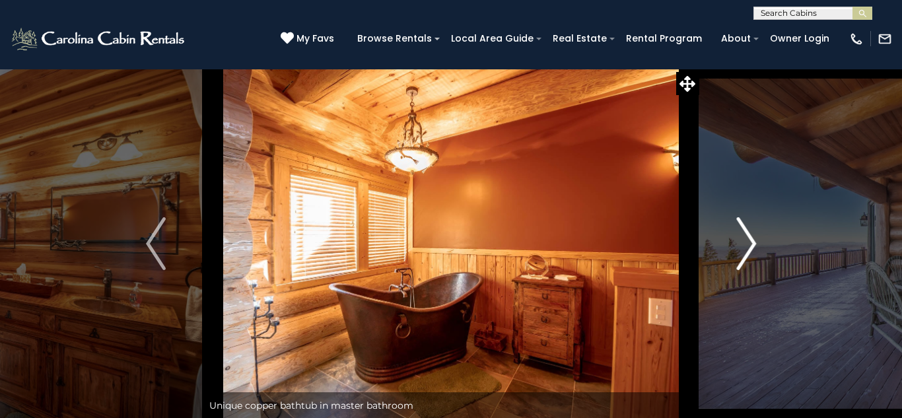
click at [744, 238] on img "Next" at bounding box center [746, 243] width 20 height 53
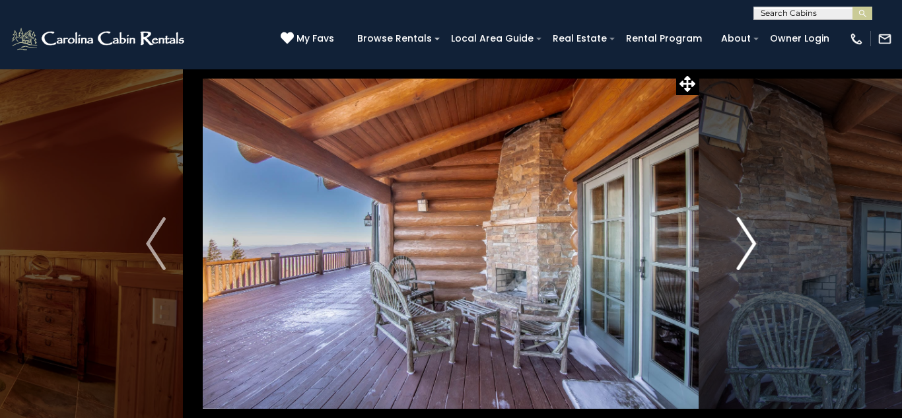
click at [744, 238] on img "Next" at bounding box center [746, 243] width 20 height 53
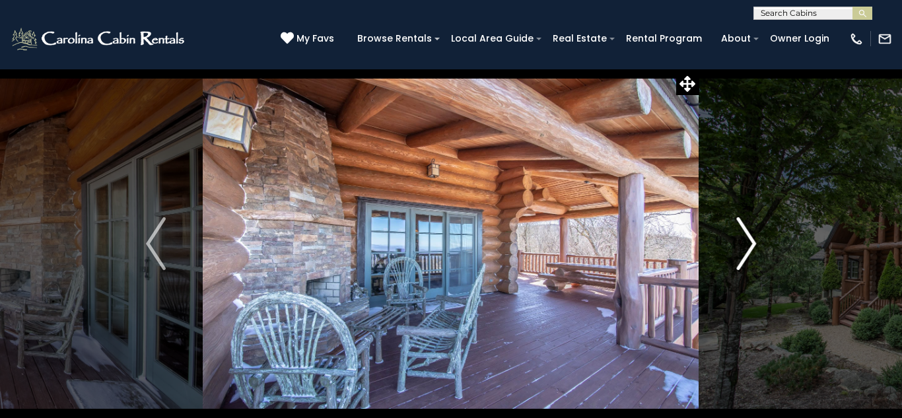
click at [744, 238] on img "Next" at bounding box center [746, 243] width 20 height 53
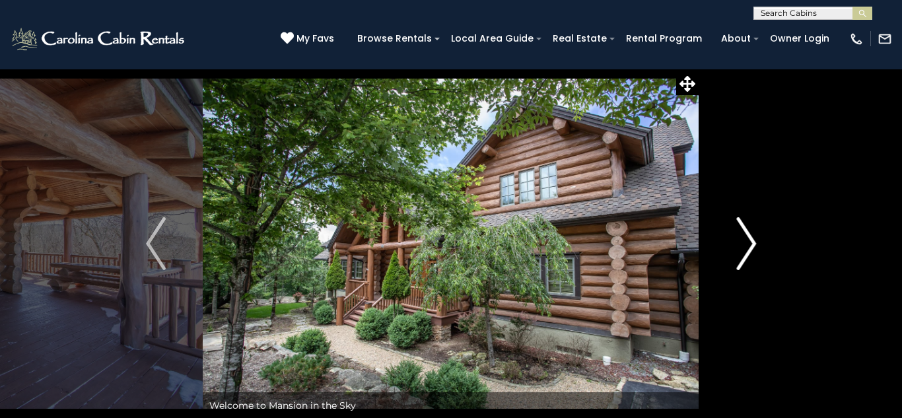
click at [744, 238] on img "Next" at bounding box center [746, 243] width 20 height 53
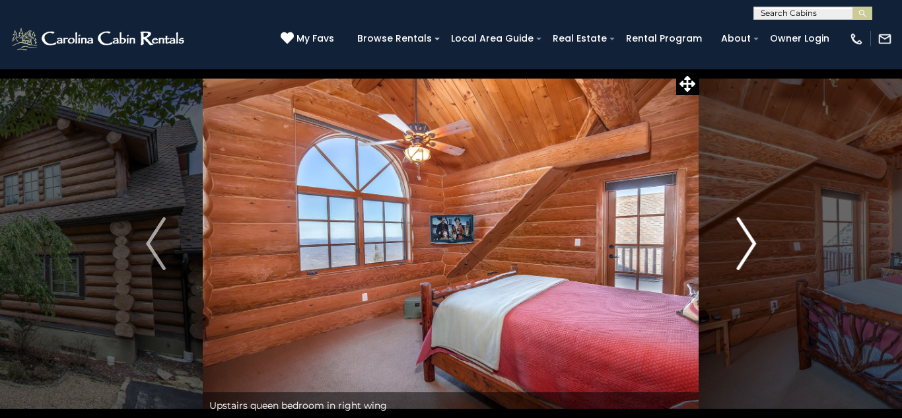
click at [744, 238] on img "Next" at bounding box center [746, 243] width 20 height 53
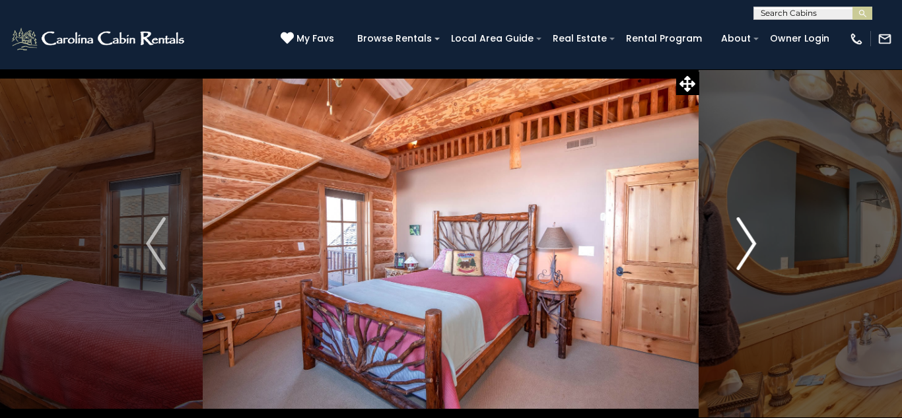
click at [744, 238] on img "Next" at bounding box center [746, 243] width 20 height 53
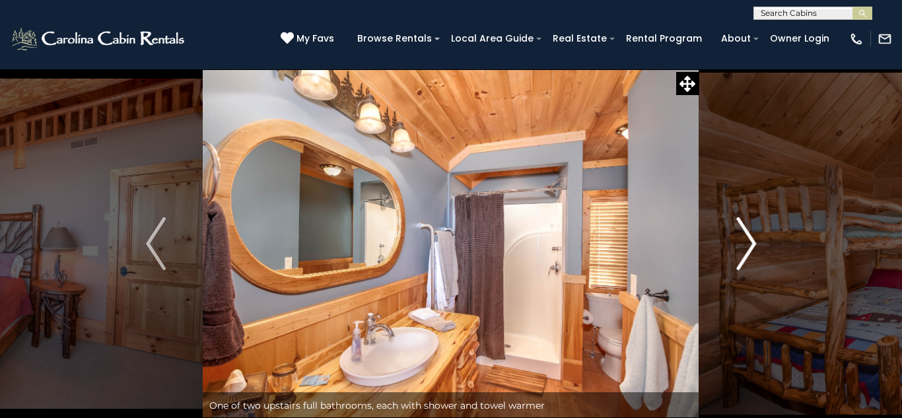
click at [744, 238] on img "Next" at bounding box center [746, 243] width 20 height 53
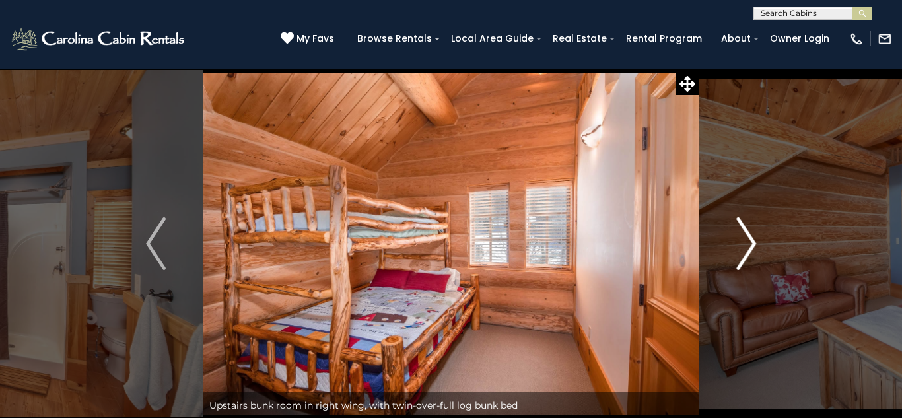
click at [744, 238] on img "Next" at bounding box center [746, 243] width 20 height 53
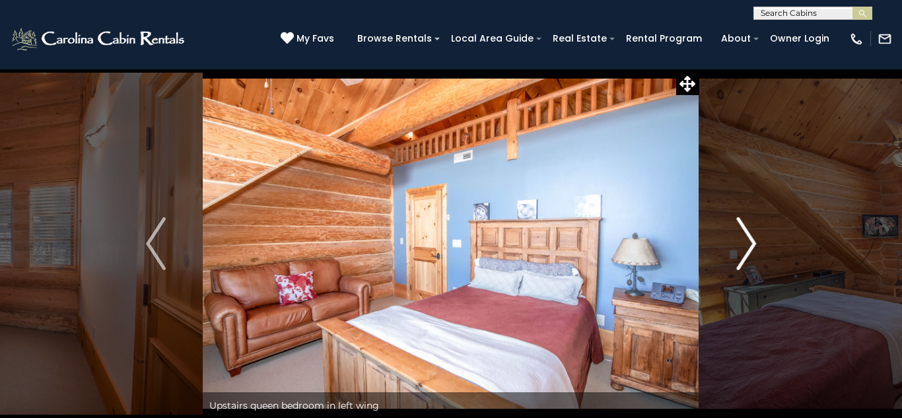
click at [744, 238] on img "Next" at bounding box center [746, 243] width 20 height 53
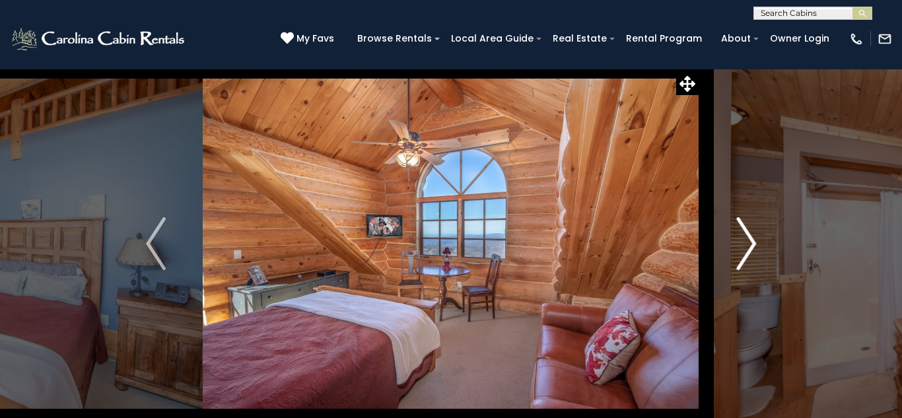
click at [744, 238] on img "Next" at bounding box center [746, 243] width 20 height 53
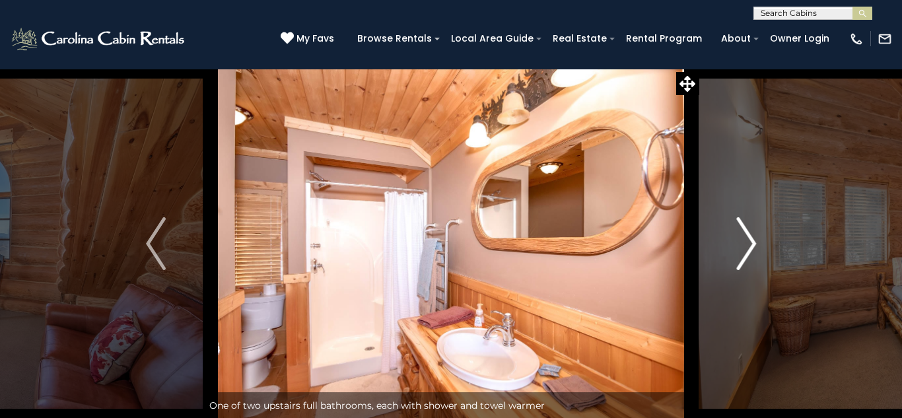
click at [744, 238] on img "Next" at bounding box center [746, 243] width 20 height 53
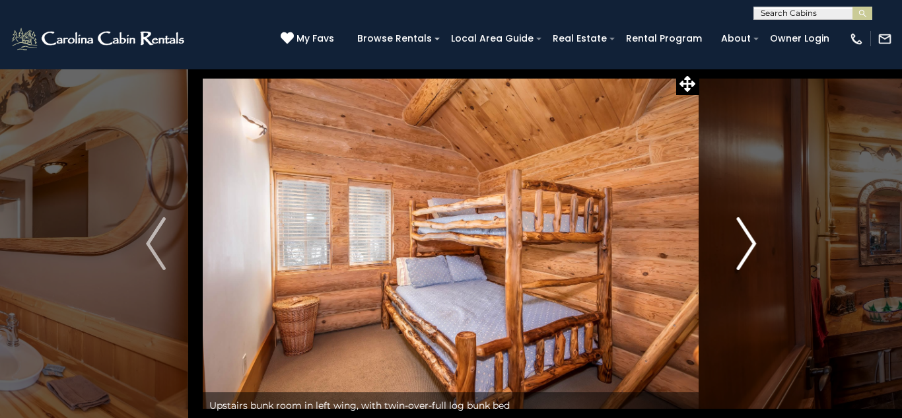
click at [744, 238] on img "Next" at bounding box center [746, 243] width 20 height 53
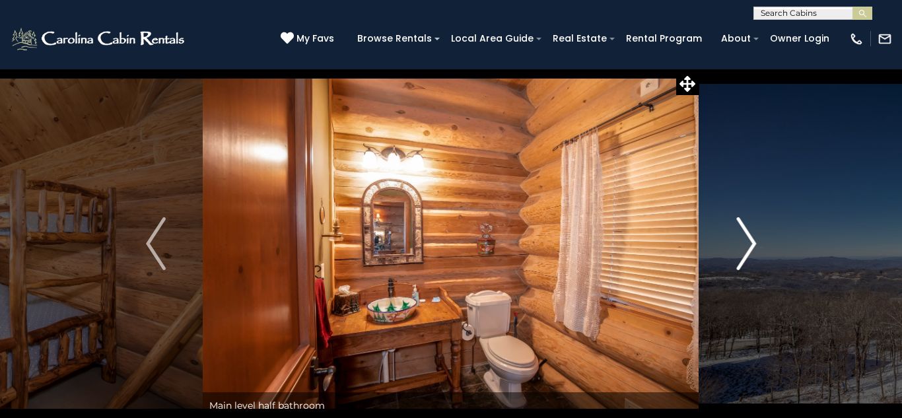
click at [744, 238] on img "Next" at bounding box center [746, 243] width 20 height 53
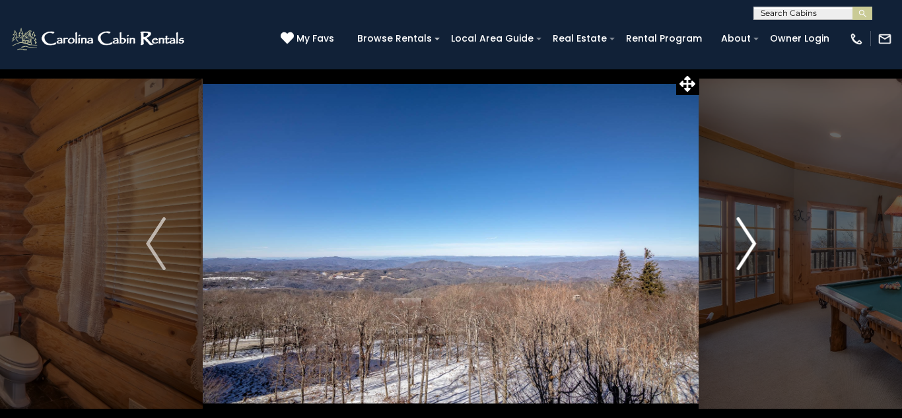
click at [744, 238] on img "Next" at bounding box center [746, 243] width 20 height 53
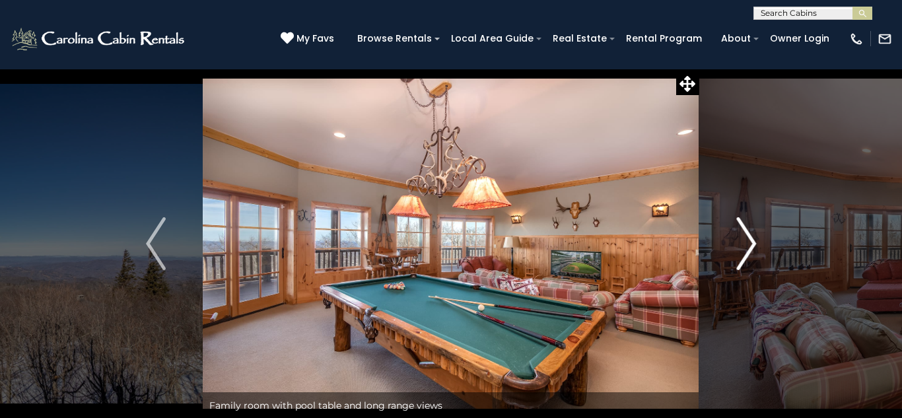
click at [744, 238] on img "Next" at bounding box center [746, 243] width 20 height 53
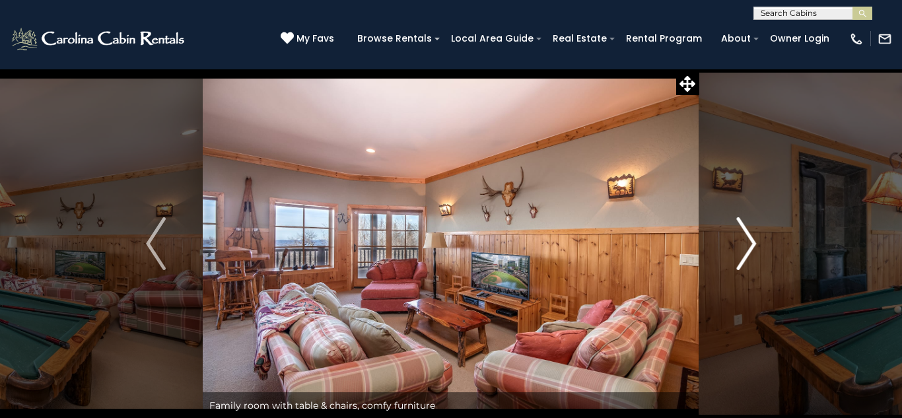
click at [744, 238] on img "Next" at bounding box center [746, 243] width 20 height 53
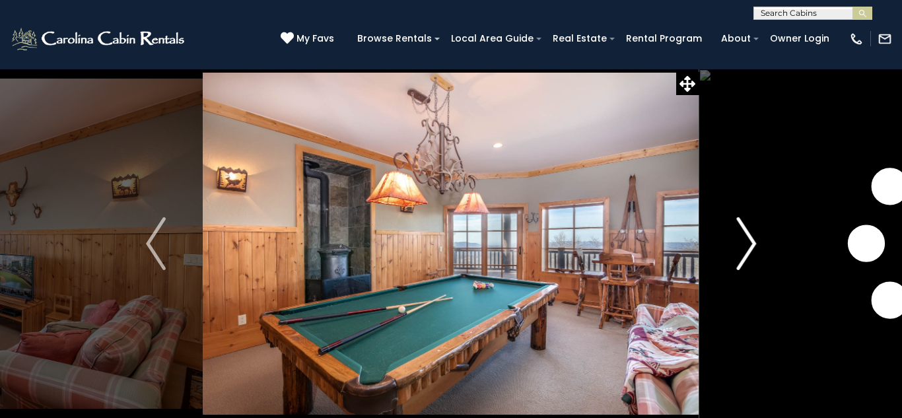
click at [744, 238] on img "Next" at bounding box center [746, 243] width 20 height 53
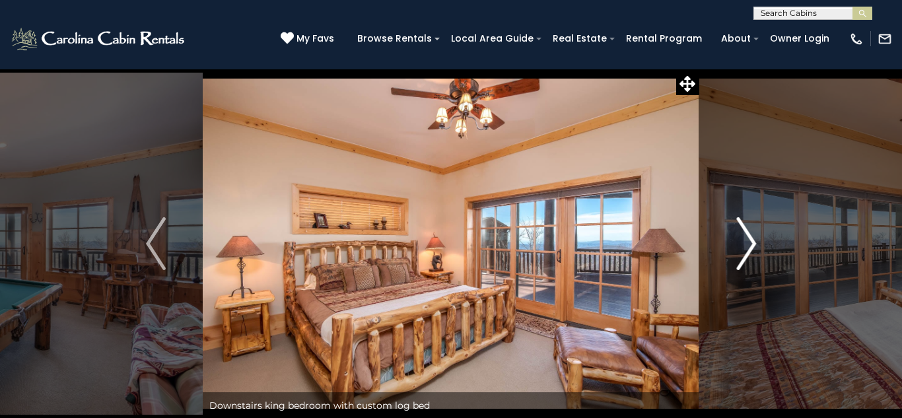
click at [744, 238] on img "Next" at bounding box center [746, 243] width 20 height 53
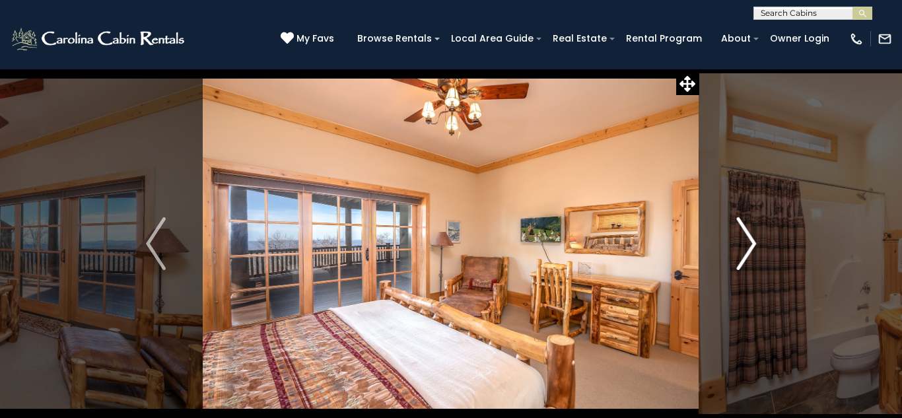
click at [744, 238] on img "Next" at bounding box center [746, 243] width 20 height 53
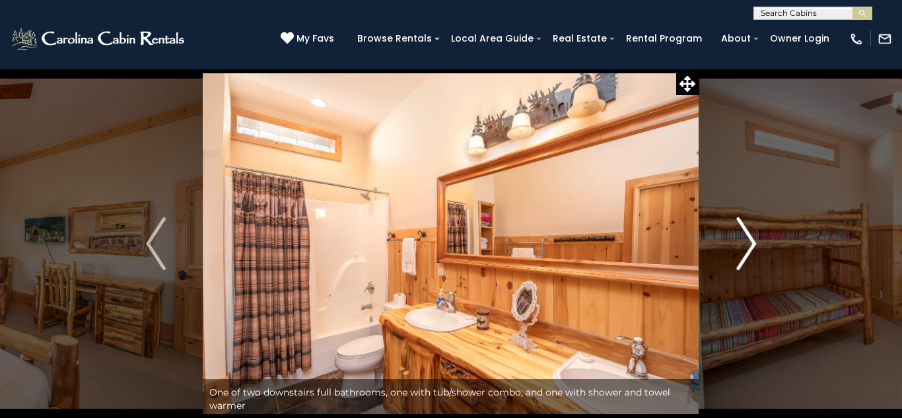
click at [744, 238] on img "Next" at bounding box center [746, 243] width 20 height 53
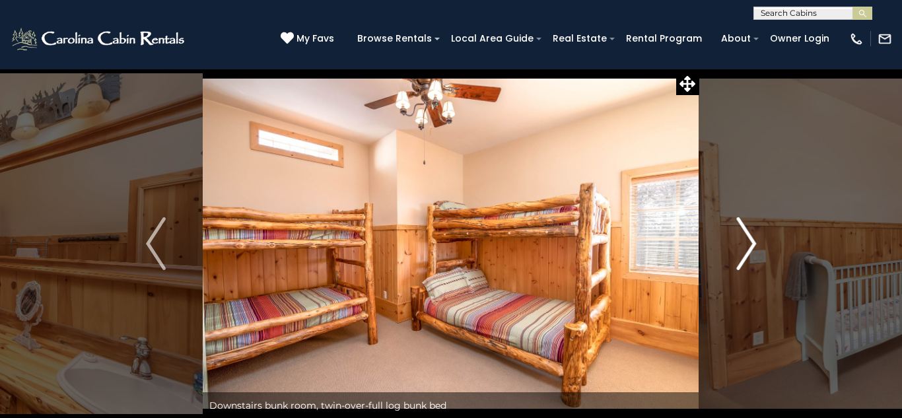
click at [744, 238] on img "Next" at bounding box center [746, 243] width 20 height 53
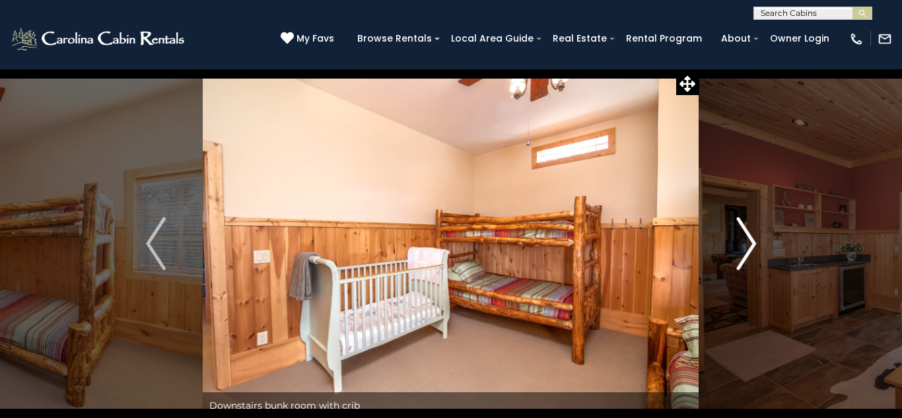
click at [744, 238] on img "Next" at bounding box center [746, 243] width 20 height 53
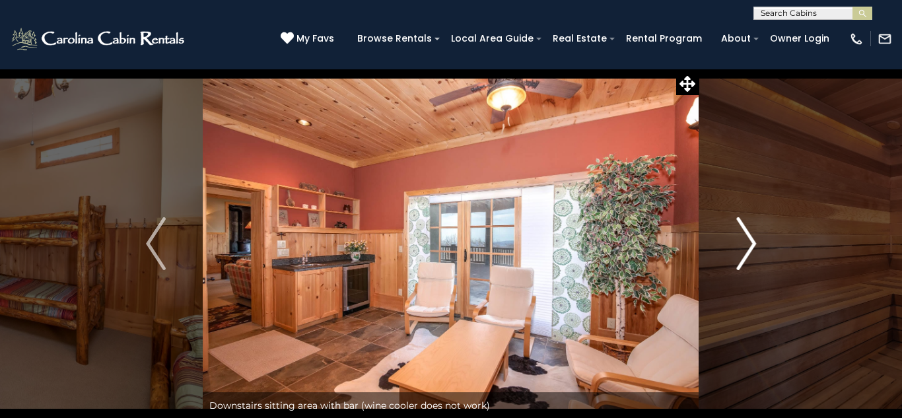
click at [744, 238] on img "Next" at bounding box center [746, 243] width 20 height 53
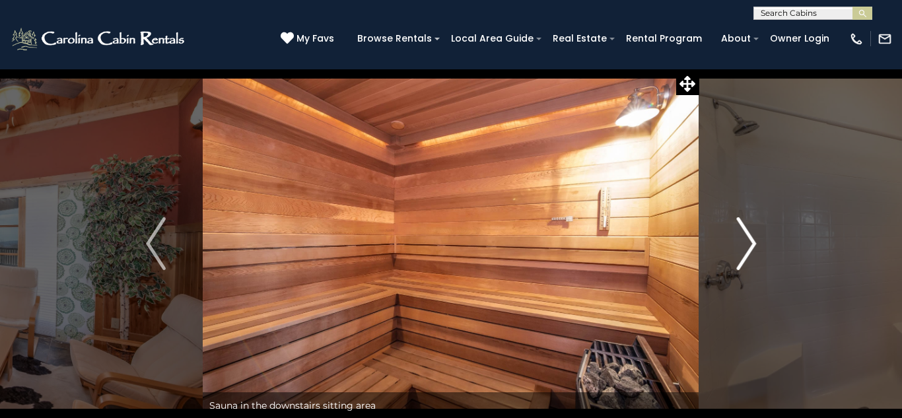
click at [744, 238] on img "Next" at bounding box center [746, 243] width 20 height 53
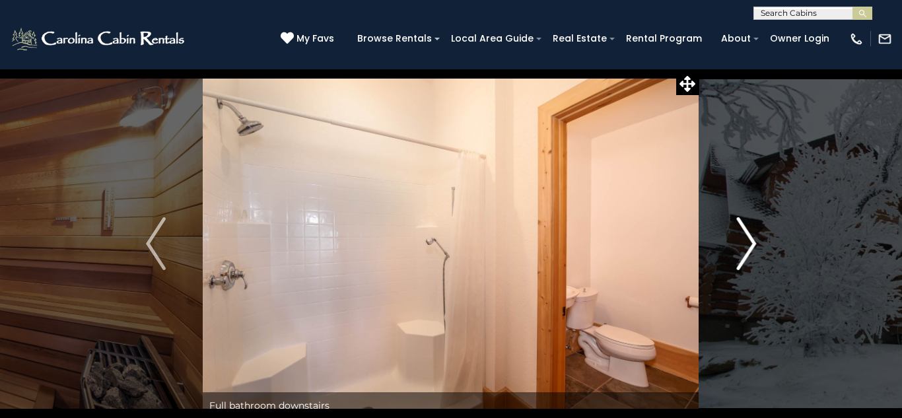
click at [744, 238] on img "Next" at bounding box center [746, 243] width 20 height 53
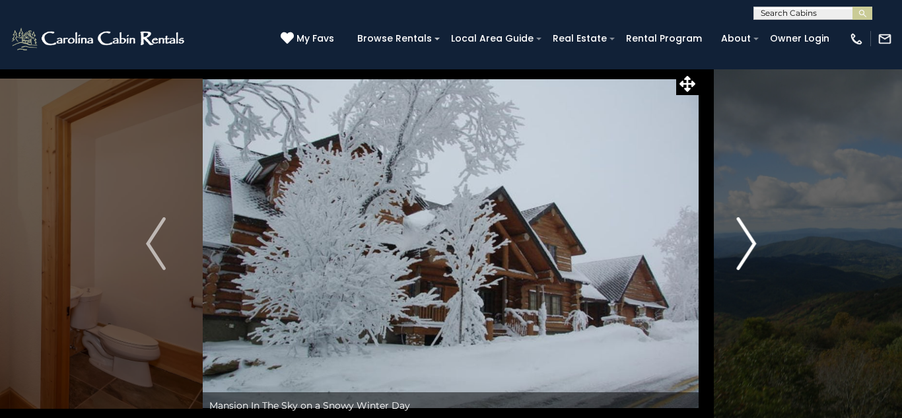
click at [744, 238] on img "Next" at bounding box center [746, 243] width 20 height 53
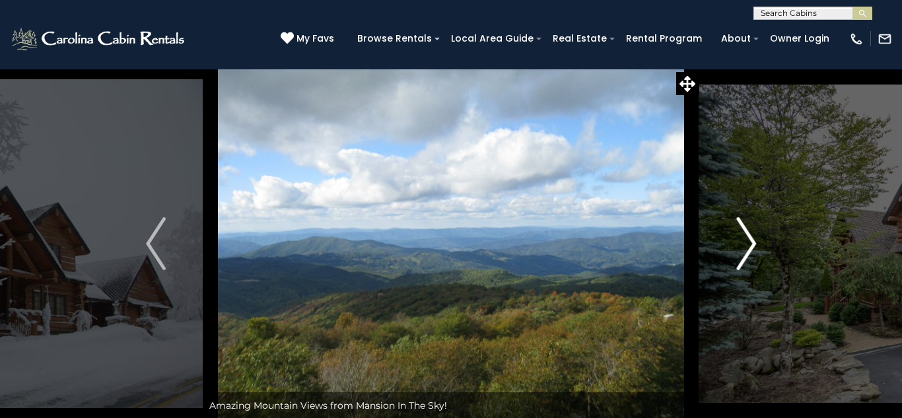
click at [744, 238] on img "Next" at bounding box center [746, 243] width 20 height 53
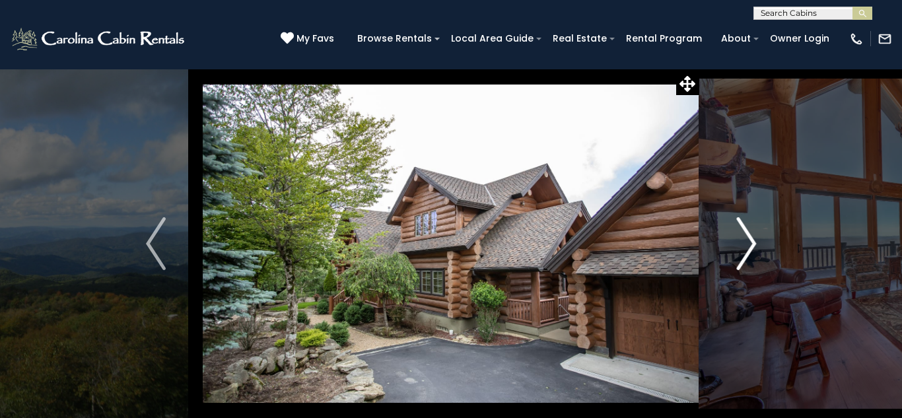
click at [744, 238] on img "Next" at bounding box center [746, 243] width 20 height 53
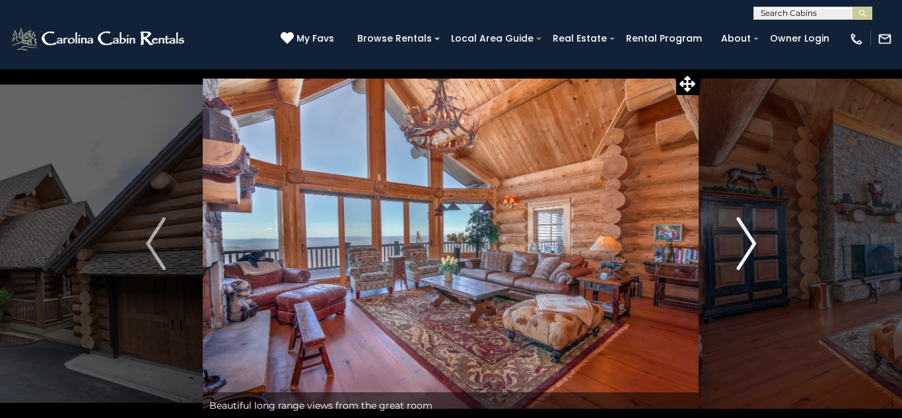
click at [744, 238] on img "Next" at bounding box center [746, 243] width 20 height 53
